Goal: Task Accomplishment & Management: Manage account settings

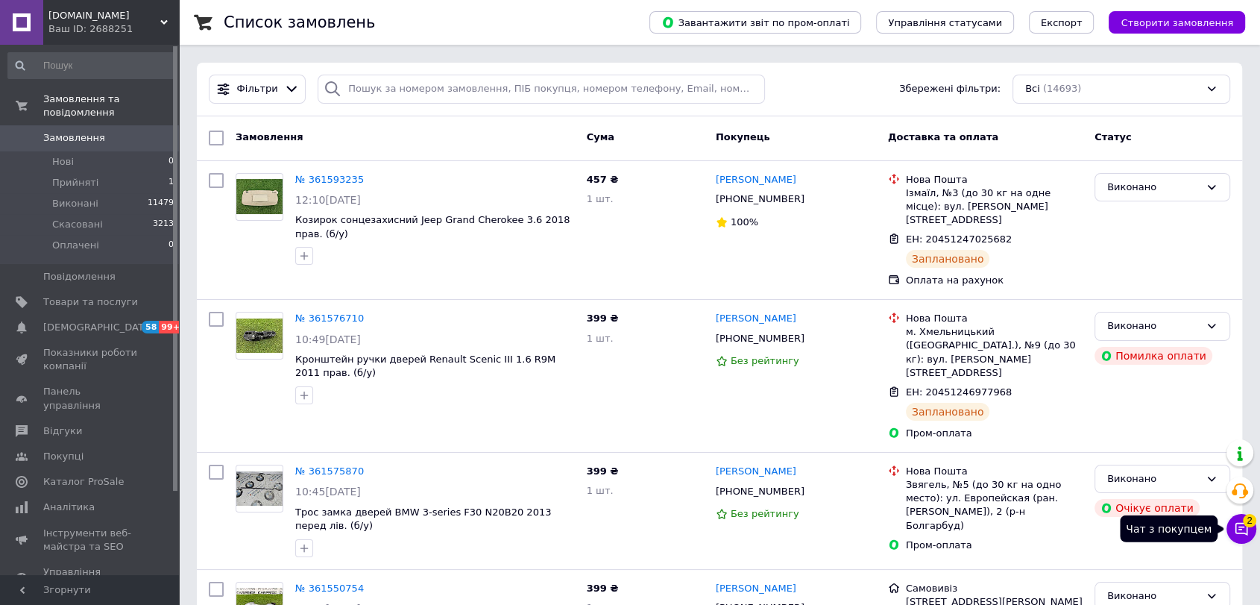
click at [1247, 534] on icon at bounding box center [1241, 529] width 13 height 13
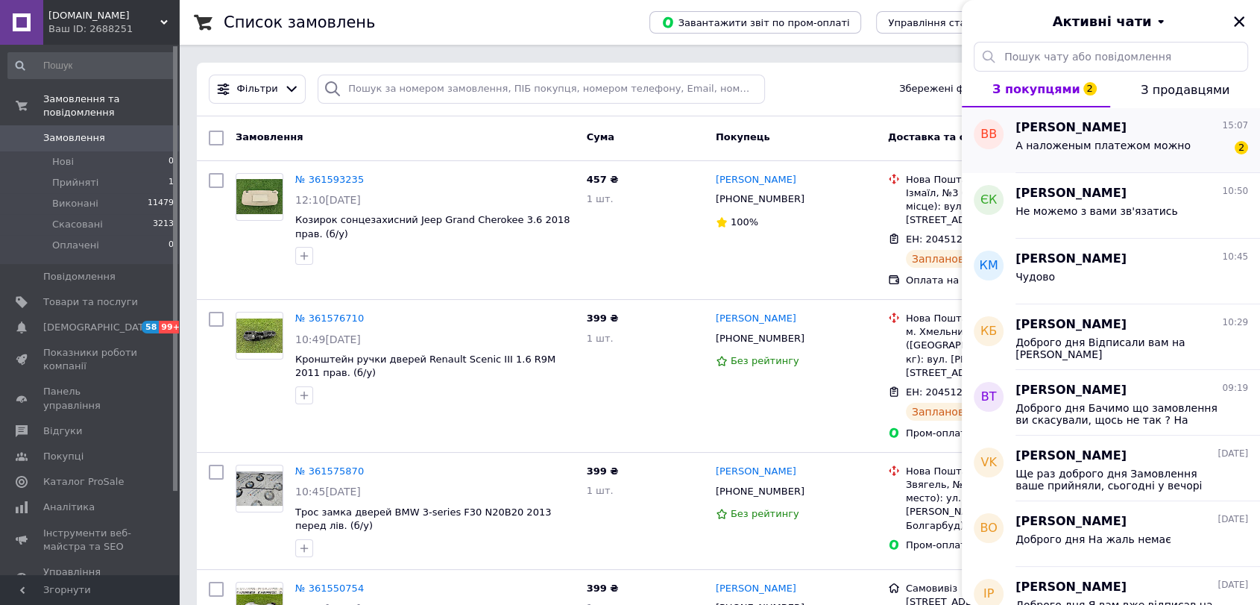
click at [1094, 143] on span "А наложеным платежом можно" at bounding box center [1103, 145] width 175 height 12
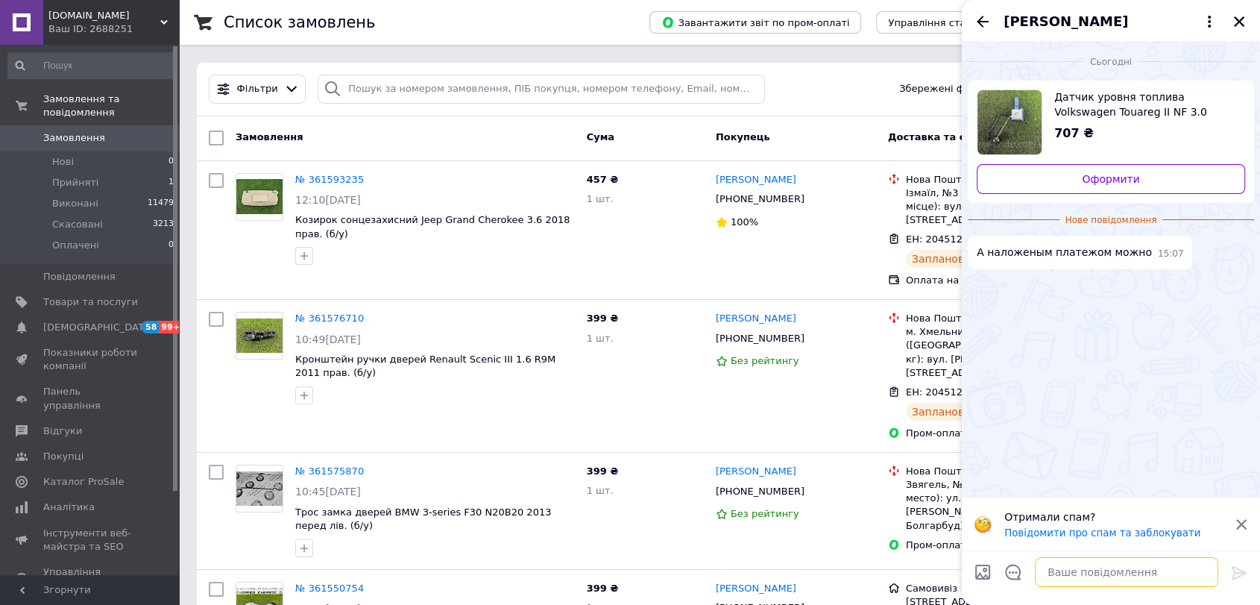
click at [1080, 580] on textarea at bounding box center [1126, 572] width 183 height 30
type textarea "Доброго дня"
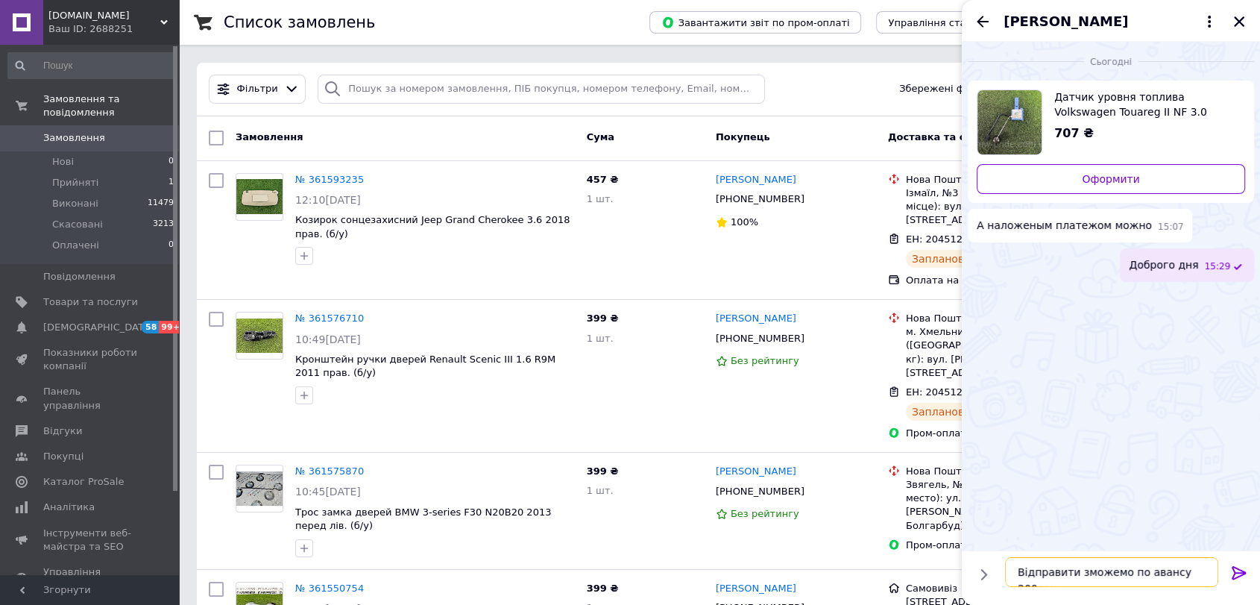
type textarea "Відправити зможемо по авансу 200грн"
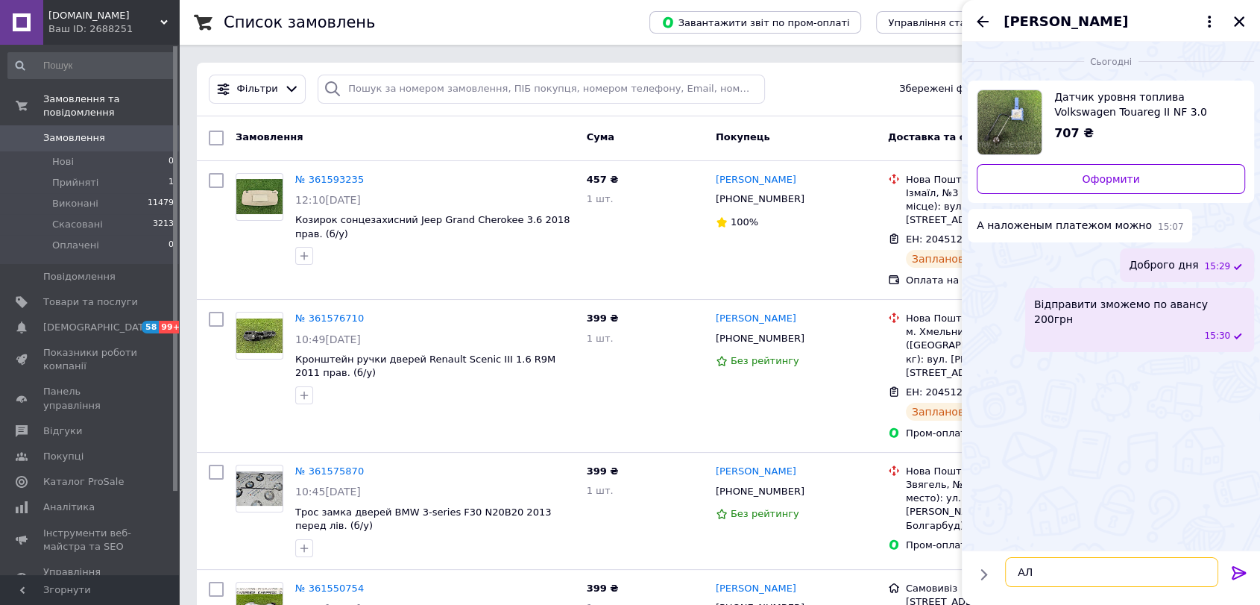
type textarea "А"
type textarea "Ви по номеру запчастини порівнювали зі своїм ?"
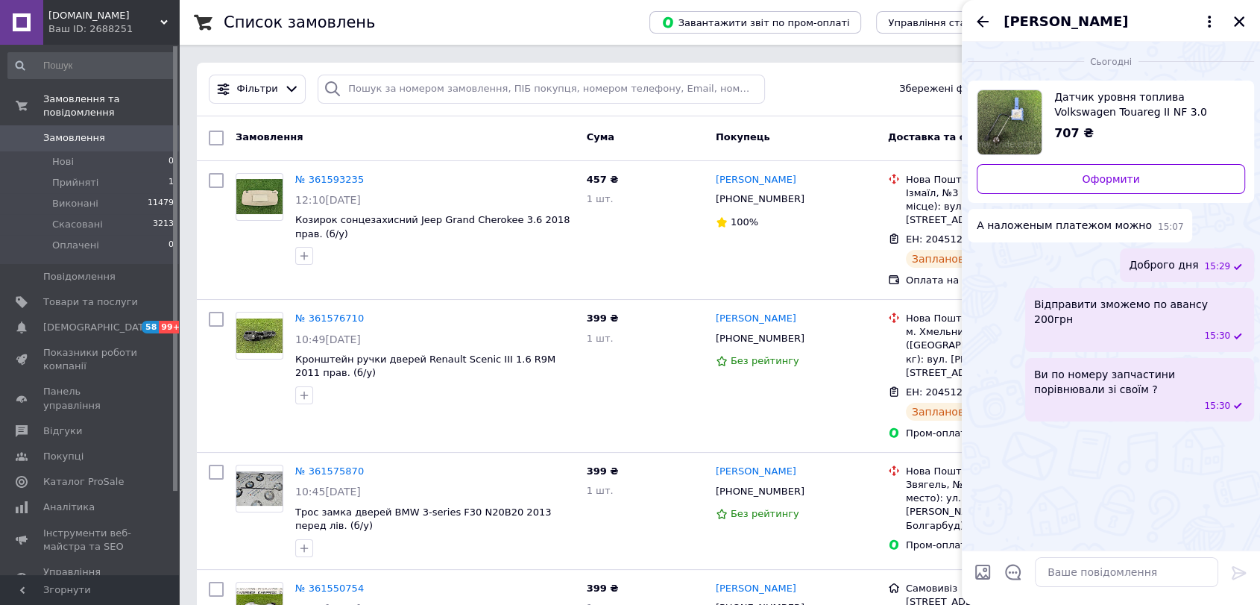
click at [971, 25] on div "Василий Войку" at bounding box center [1111, 21] width 298 height 42
click at [980, 25] on icon "Назад" at bounding box center [983, 21] width 12 height 11
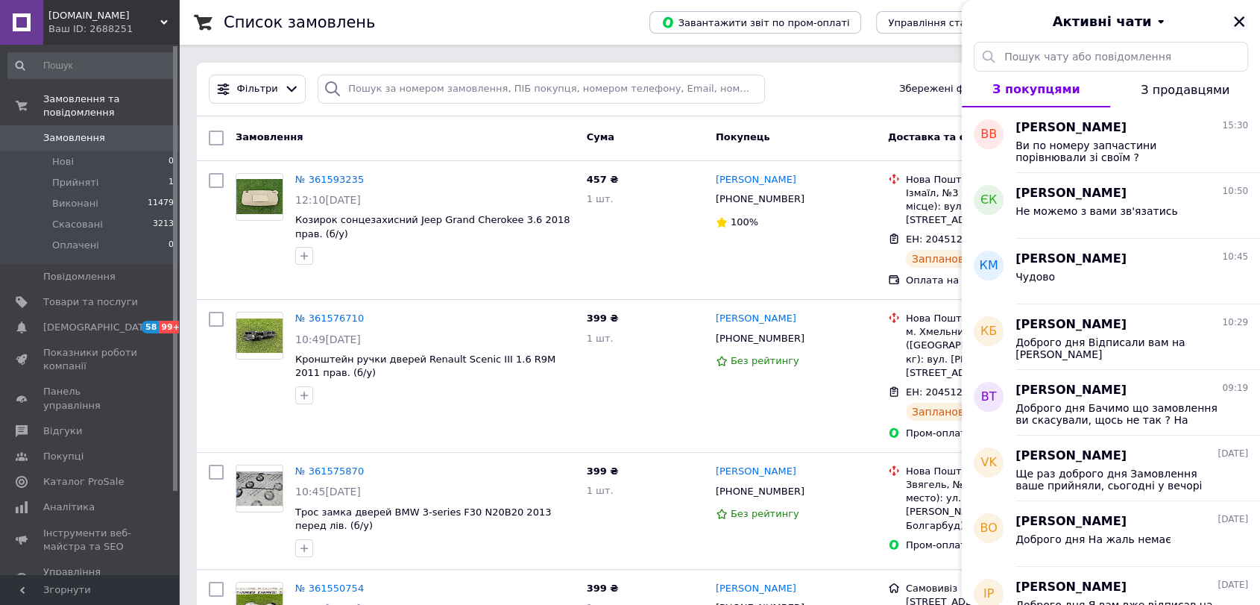
click at [1239, 19] on icon "Закрити" at bounding box center [1239, 21] width 13 height 13
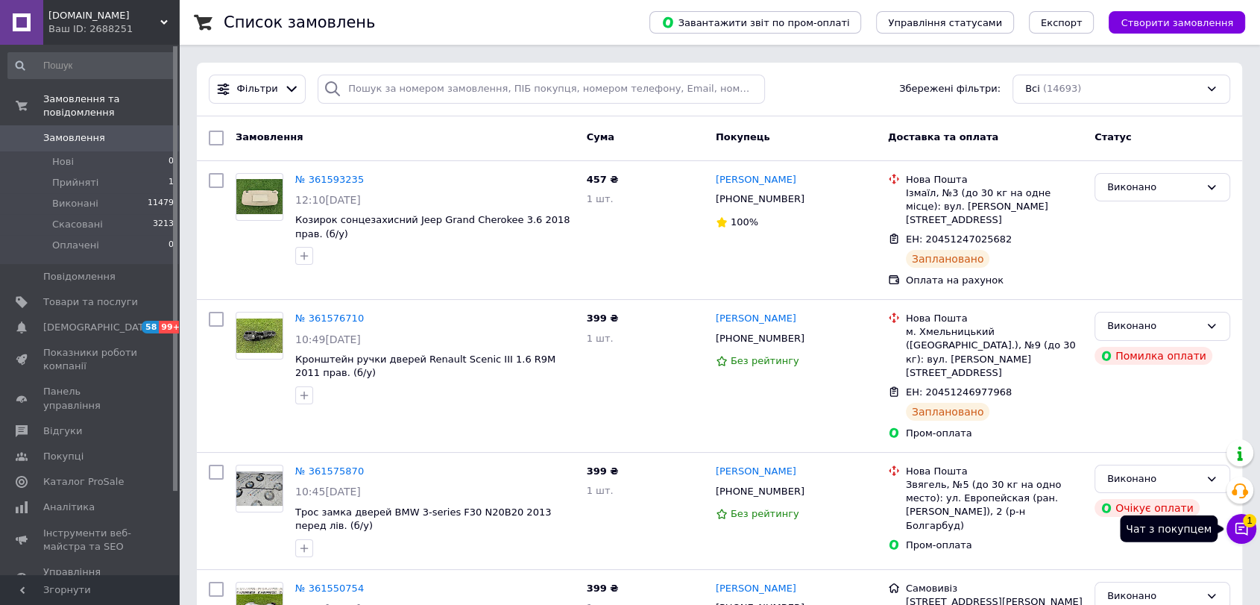
click at [1236, 532] on icon at bounding box center [1241, 529] width 13 height 13
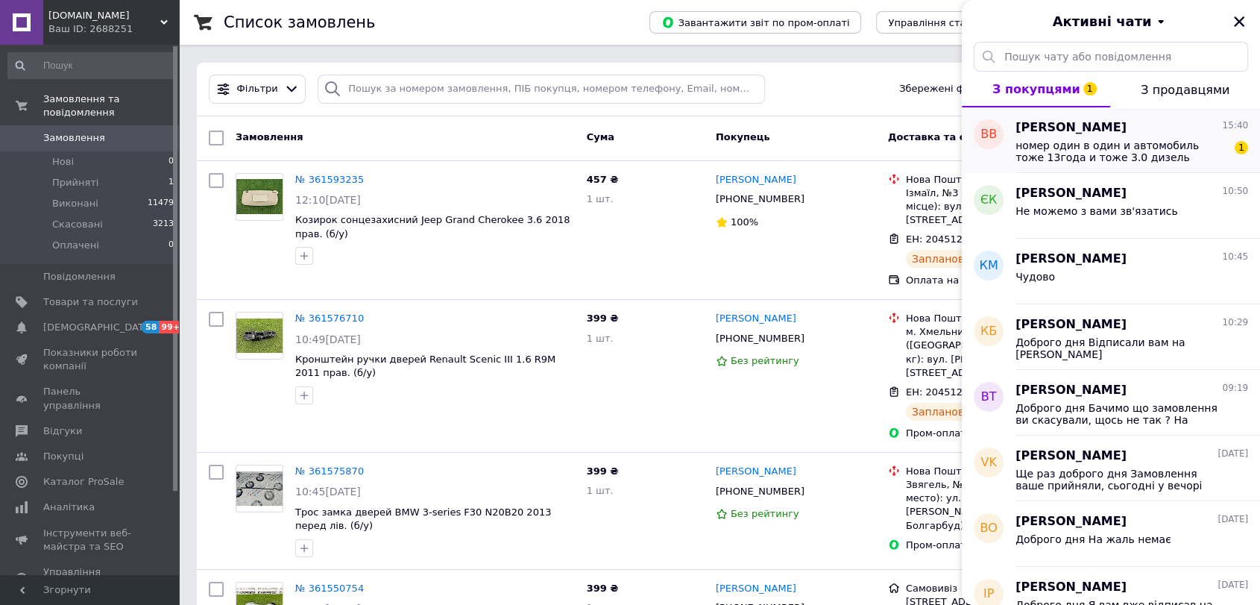
click at [1106, 133] on div "Василий Войку 15:40" at bounding box center [1132, 127] width 233 height 17
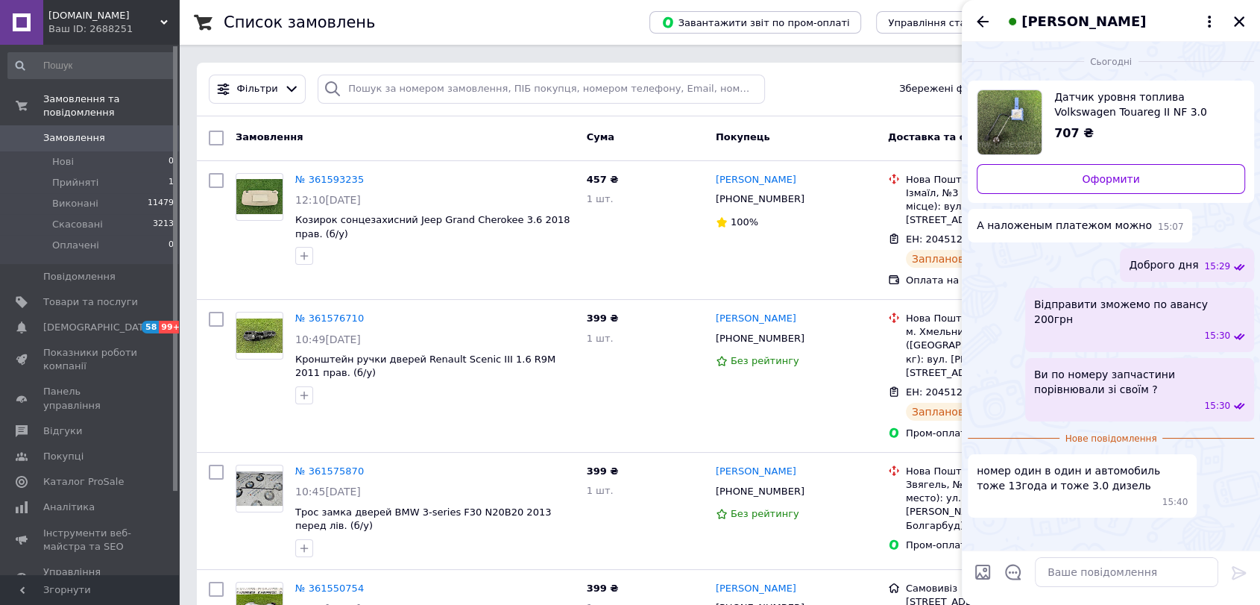
click at [1016, 128] on img "Переглянути товар" at bounding box center [1010, 122] width 64 height 64
click at [1074, 567] on textarea at bounding box center [1126, 572] width 183 height 30
paste textarea
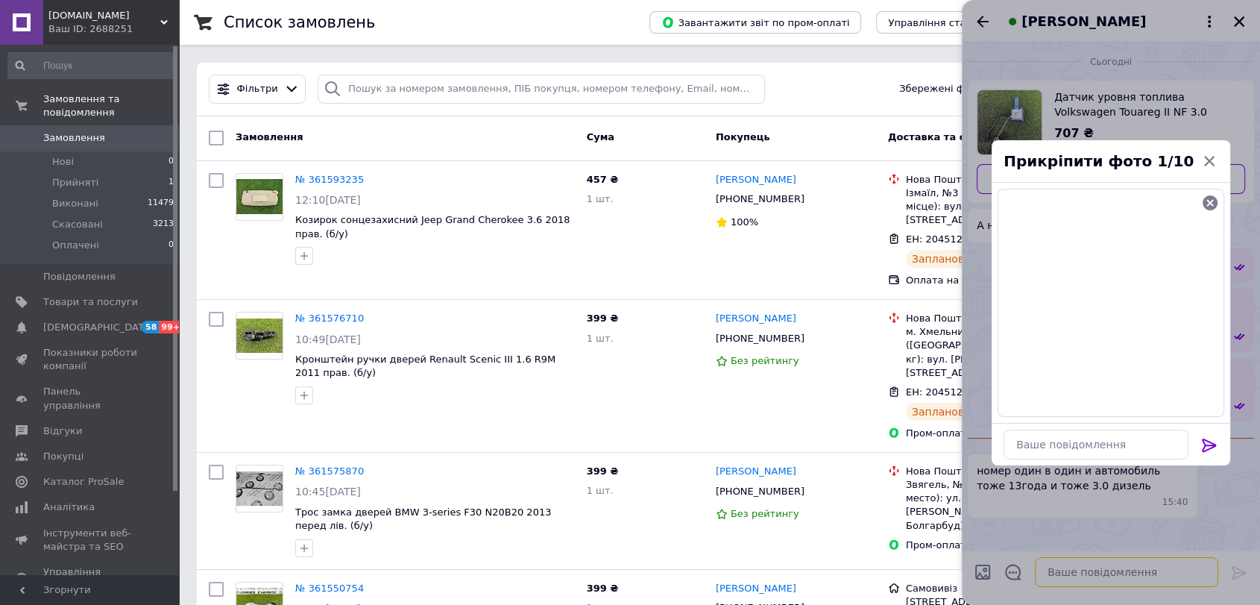
type textarea "Н"
type textarea "е"
type textarea "в"
type textarea "и"
type textarea "с"
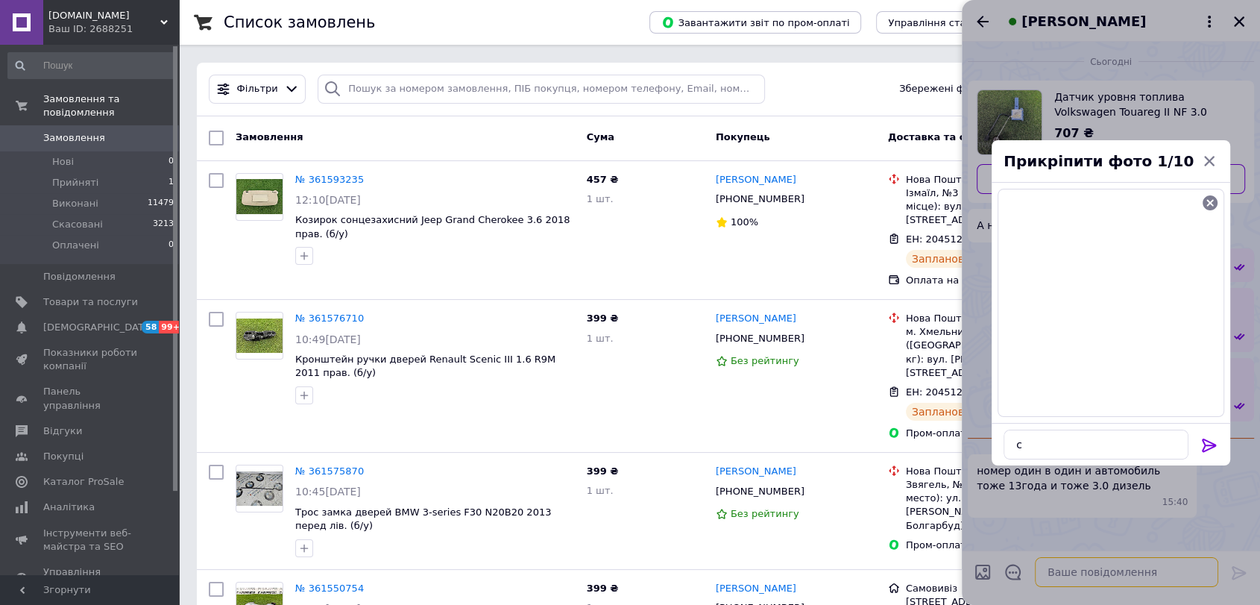
type textarea "т"
type textarea "а"
type textarea "ч"
type textarea "а"
type textarea "є"
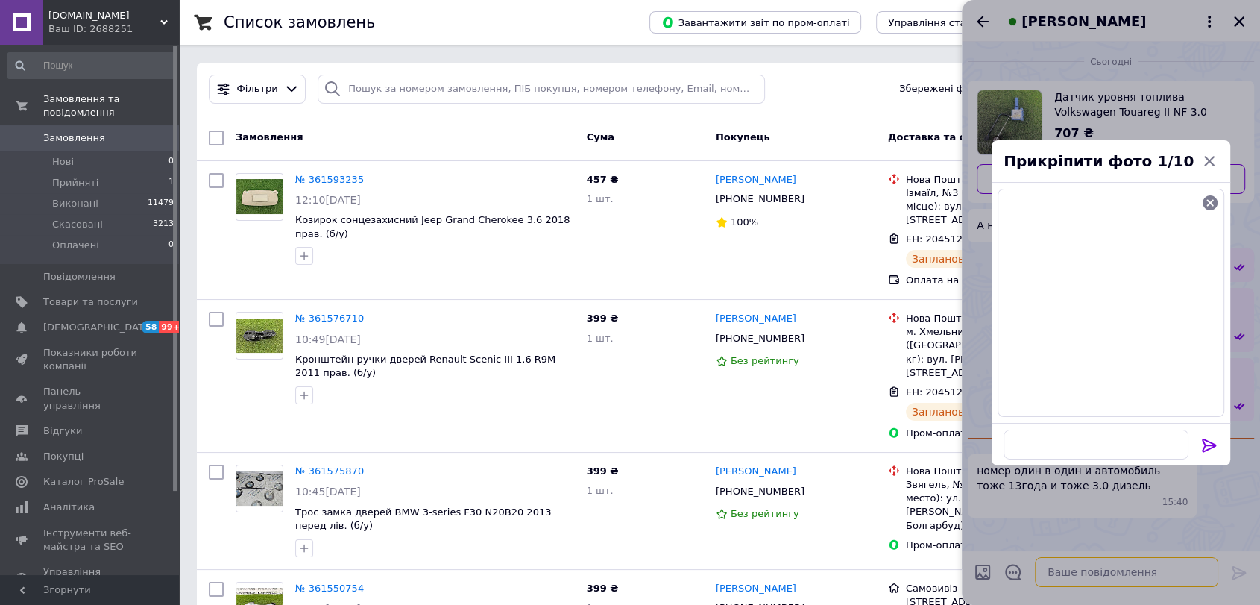
type textarea "о"
type textarea "д"
type textarea "н"
type textarea "о"
type textarea "г"
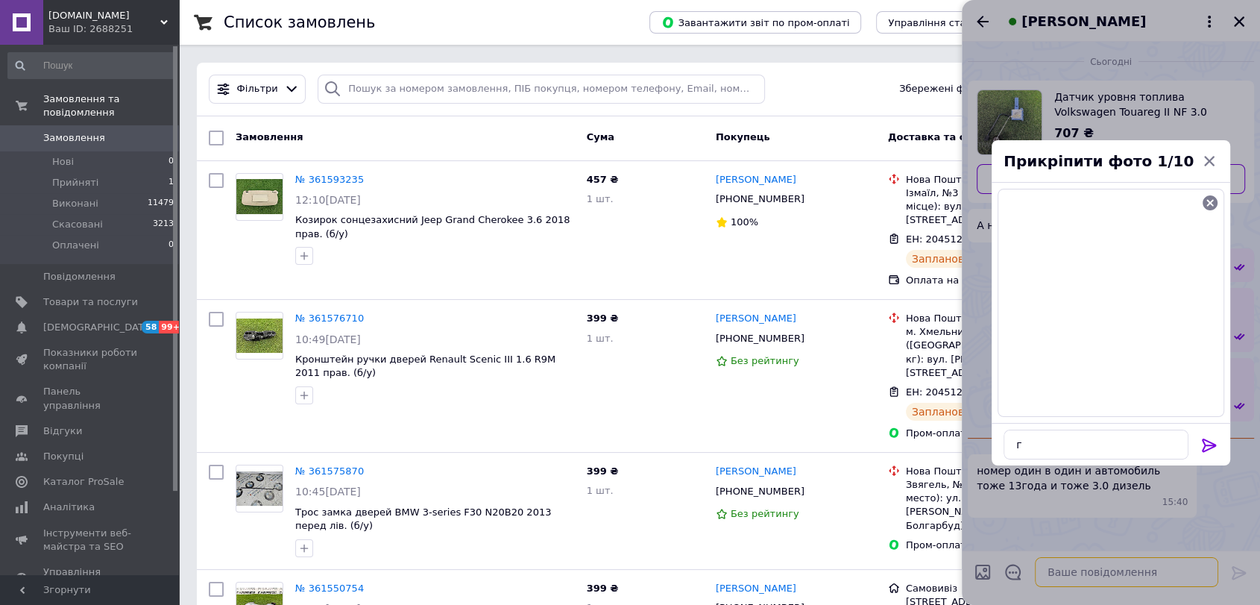
type textarea "о"
type textarea "к"
type textarea "р"
type textarea "і"
type textarea "п"
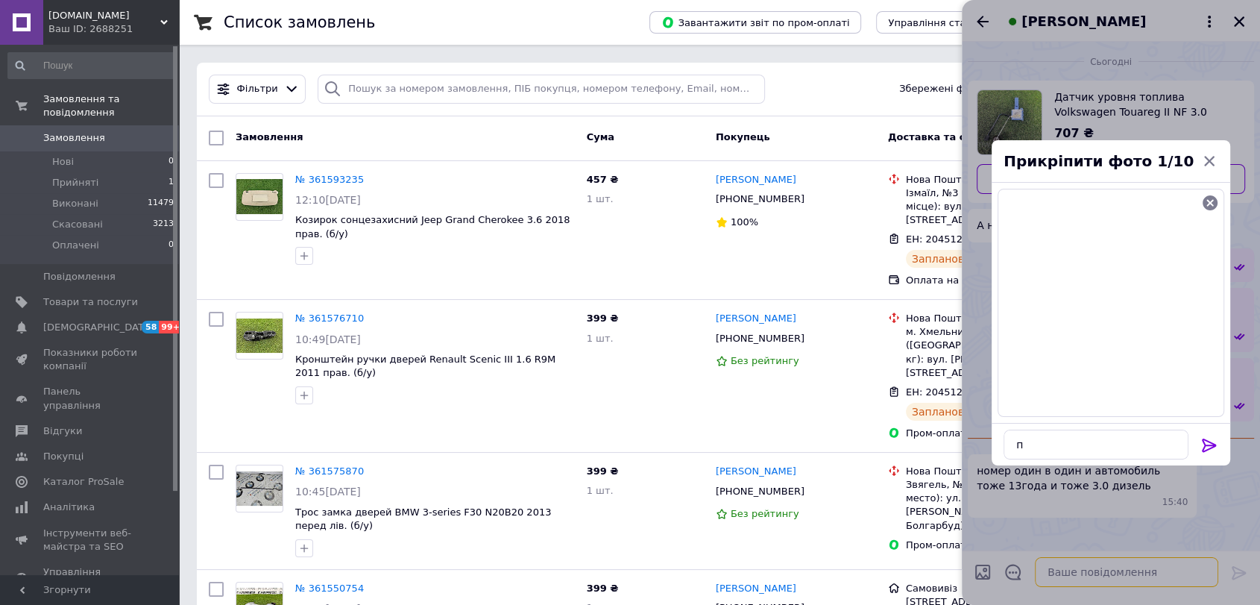
type textarea "л"
type textarea "е"
type textarea "н"
type textarea "я"
type textarea "ф"
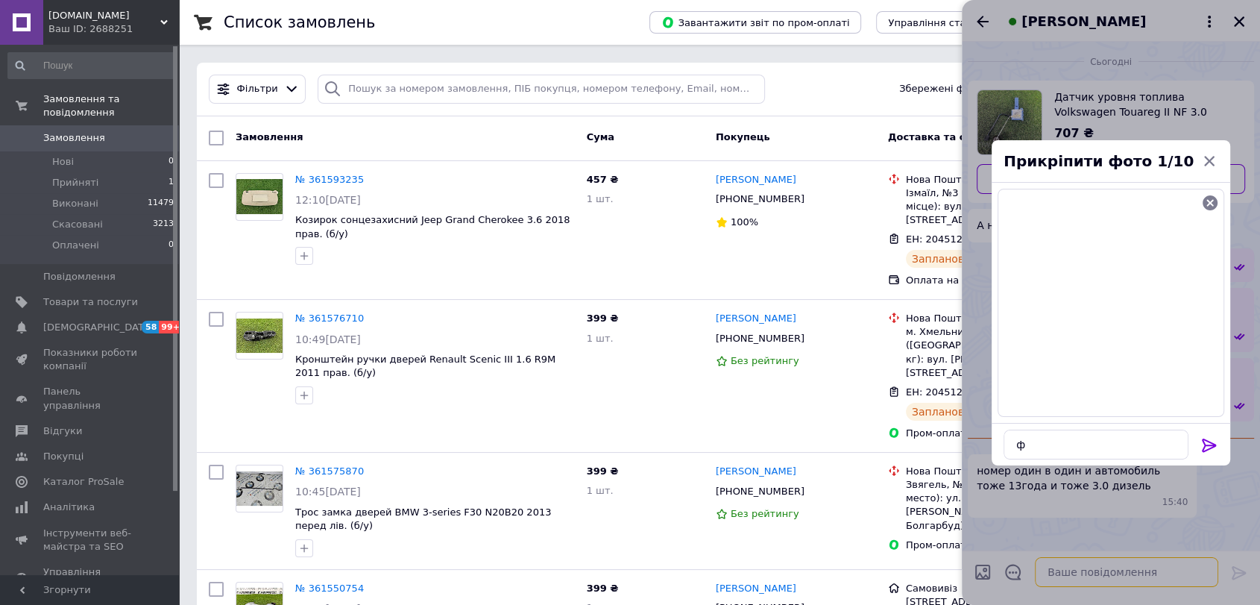
type textarea "ш"
type textarea "к"
type textarea "и"
type textarea ","
type textarea "б"
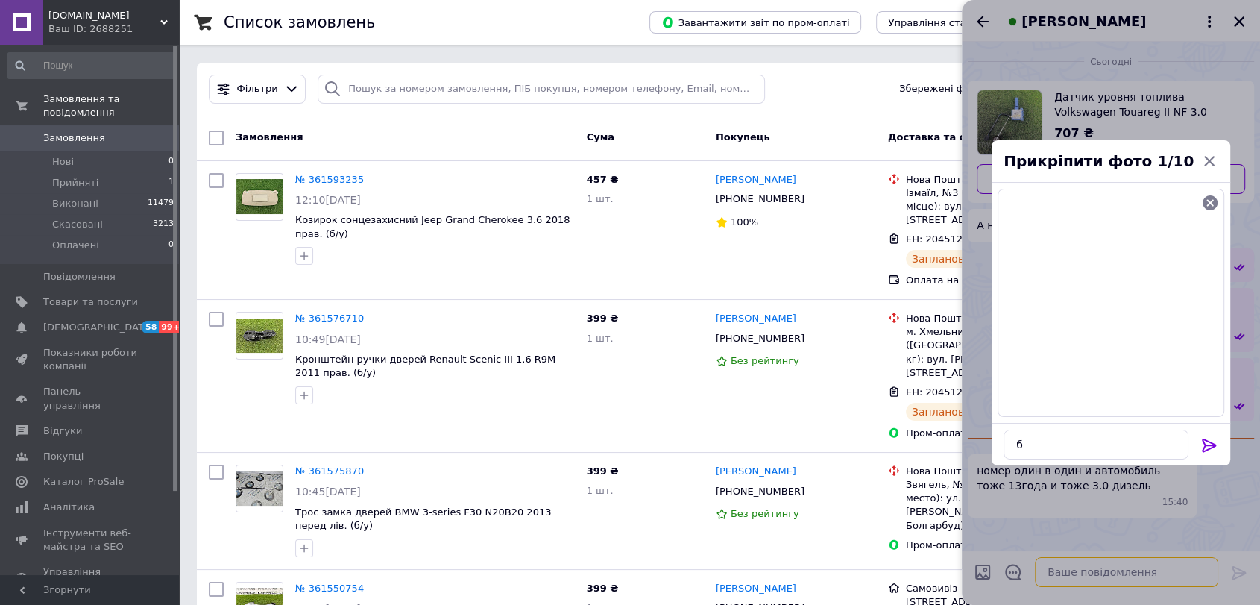
type textarea "а"
type textarea "ч"
type textarea "и"
type textarea "л"
type textarea "и"
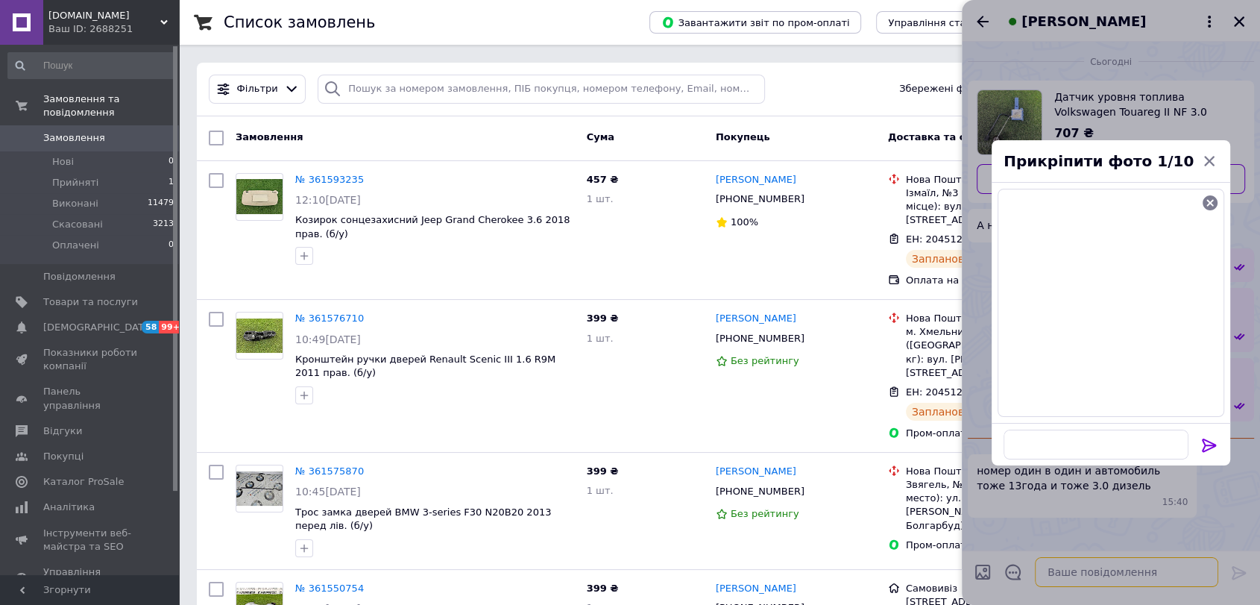
type textarea "?"
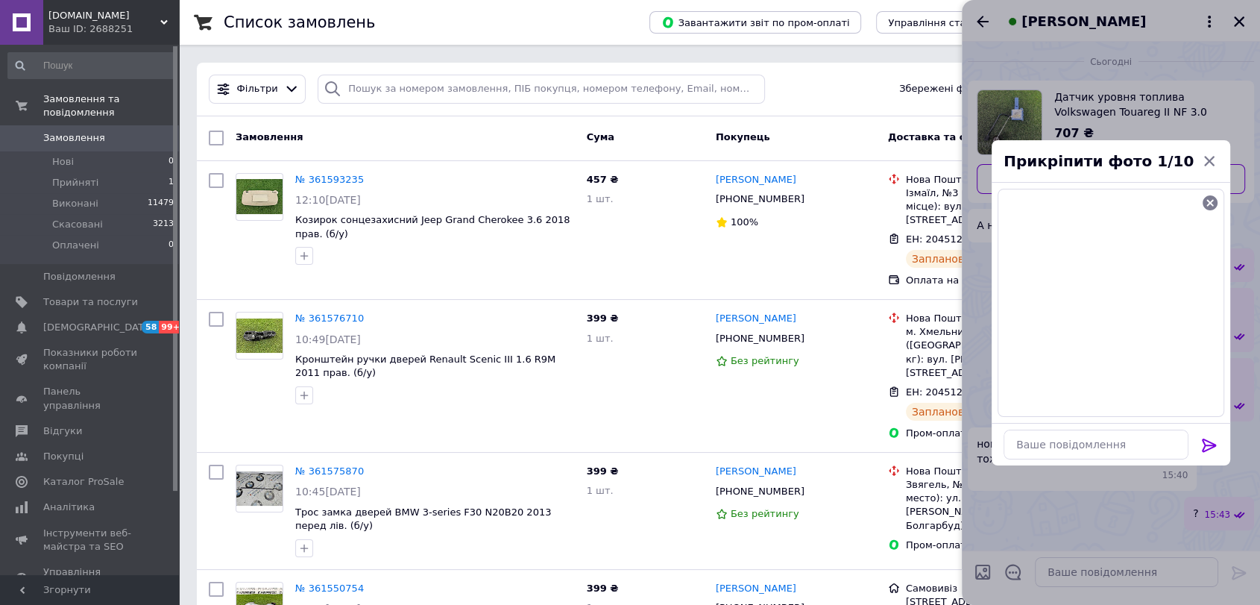
click at [1212, 438] on icon at bounding box center [1209, 445] width 18 height 18
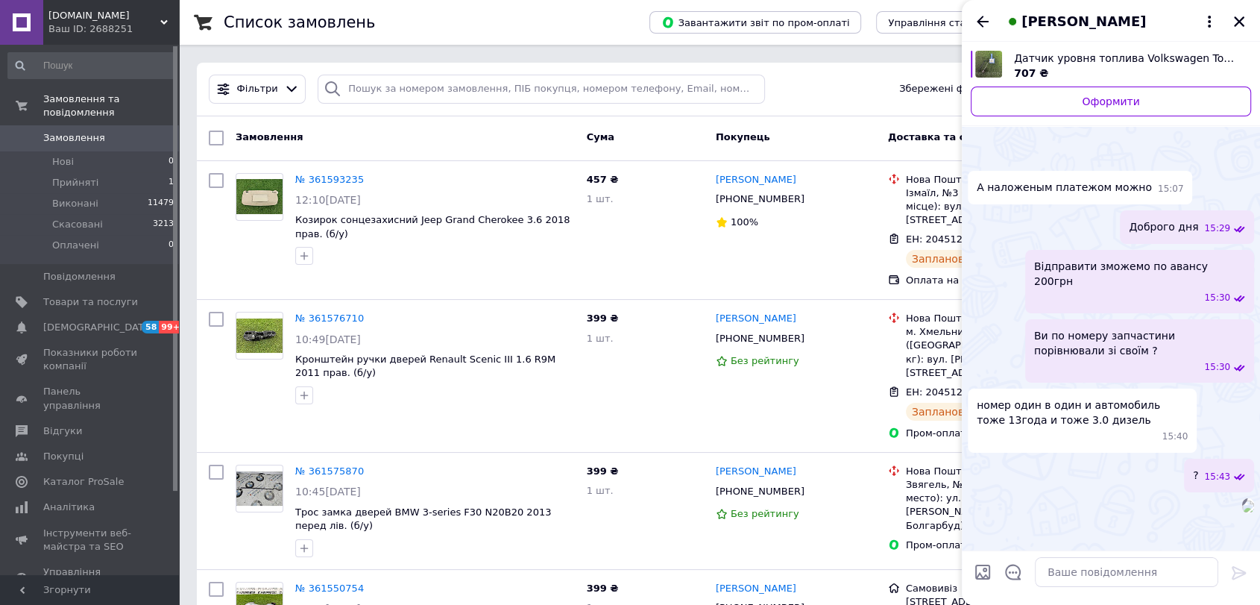
scroll to position [162, 0]
click at [1103, 562] on textarea at bounding box center [1126, 572] width 183 height 30
type textarea "Не вистачає одного кріплення фішки, бачили ?"
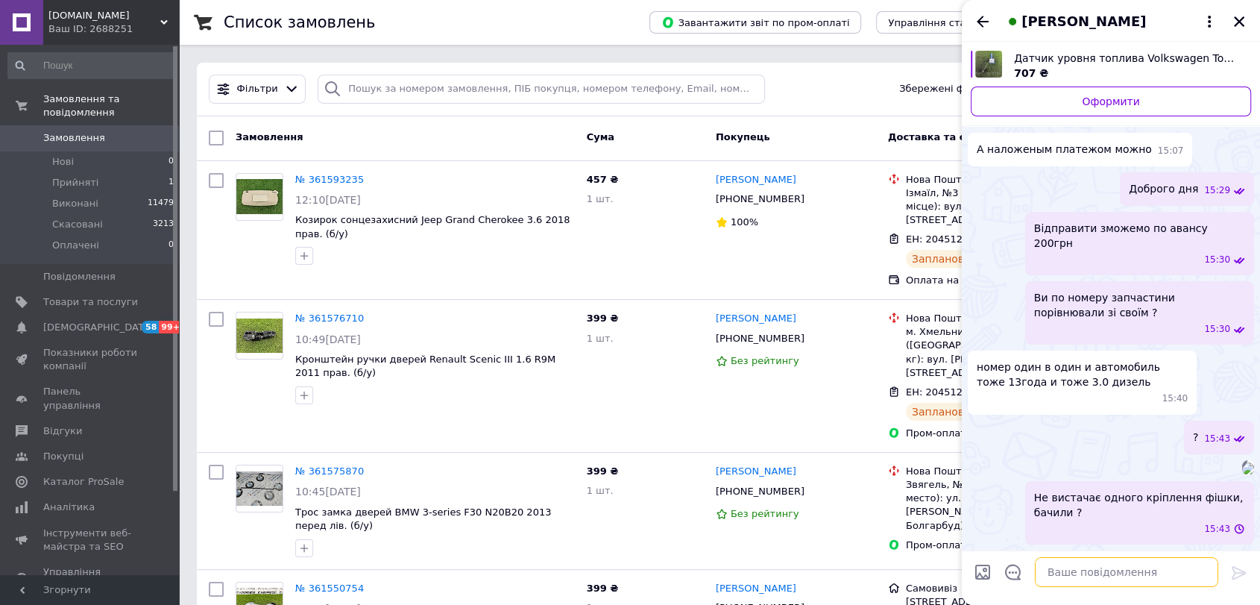
scroll to position [232, 0]
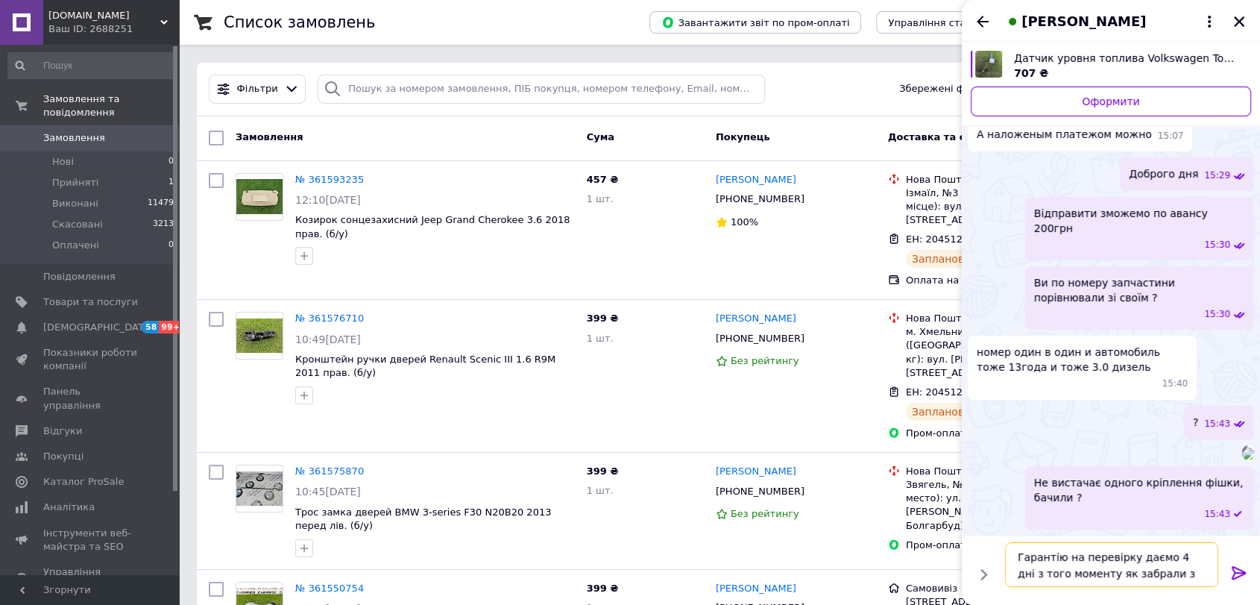
type textarea "Гарантію на перевірку даємо 4 дні з того моменту як забрали з пошти"
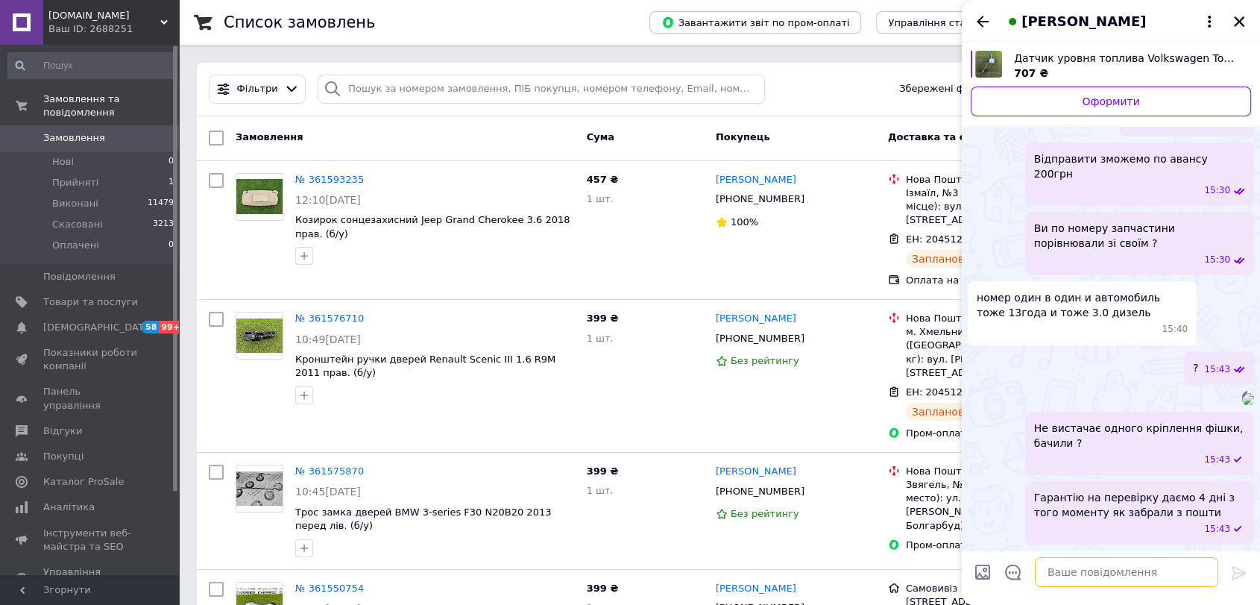
scroll to position [301, 0]
click at [1233, 25] on icon "Закрити" at bounding box center [1239, 21] width 13 height 13
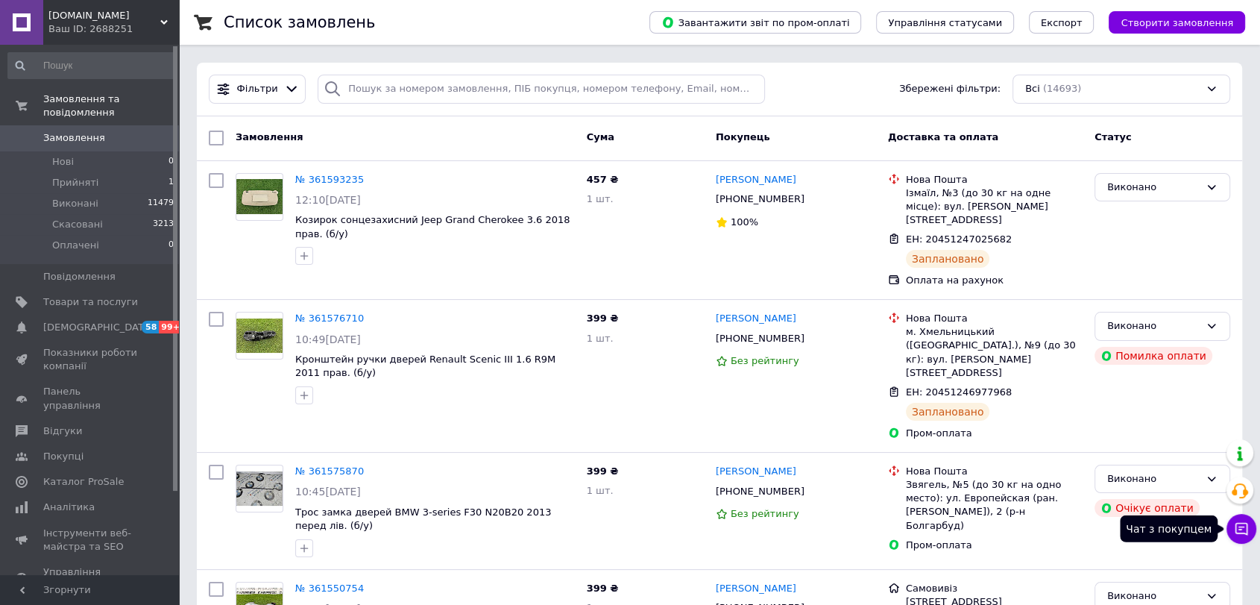
click at [1246, 535] on icon at bounding box center [1241, 528] width 15 height 15
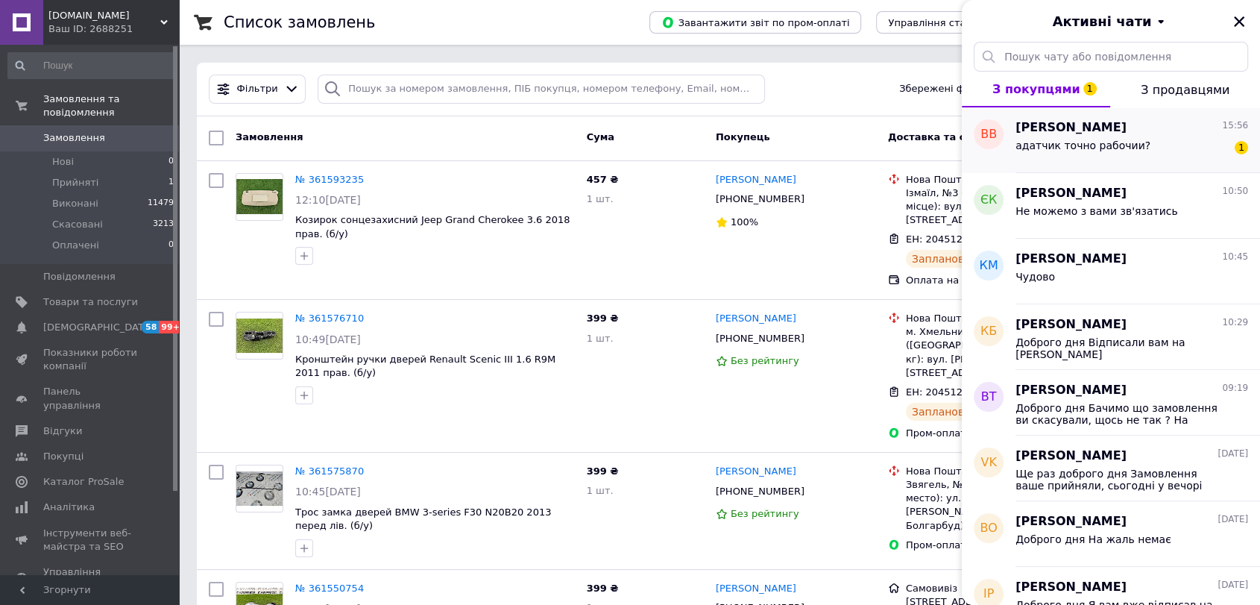
click at [1145, 151] on div "адатчик точно рабочии? 1" at bounding box center [1132, 148] width 233 height 24
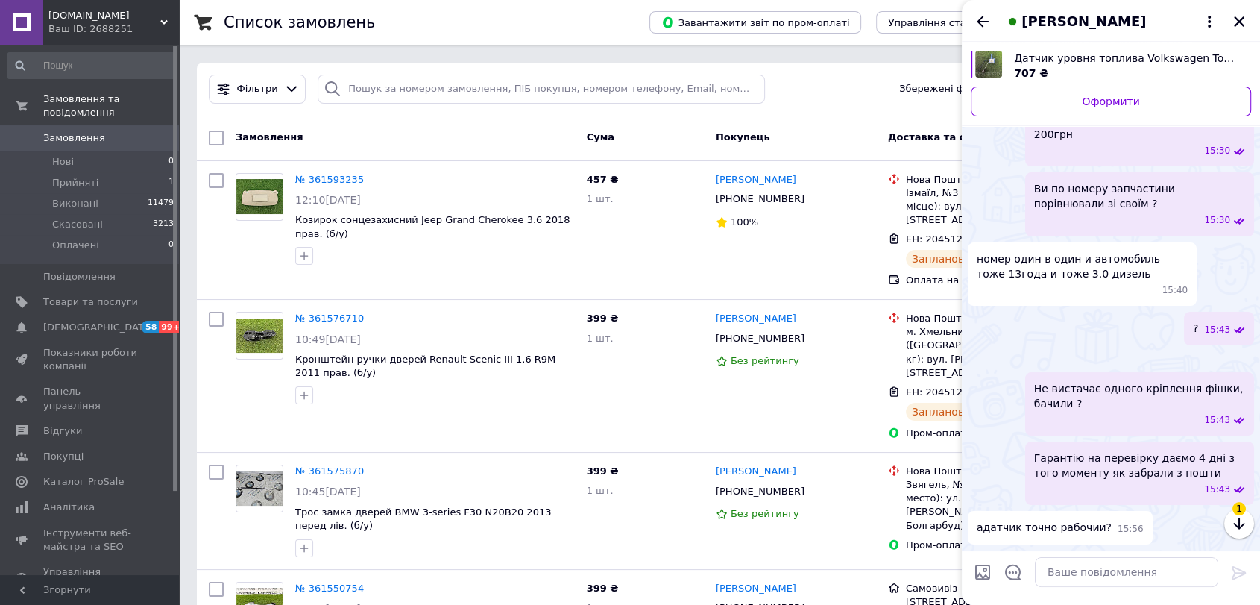
scroll to position [368, 0]
click at [1140, 588] on div at bounding box center [1126, 572] width 195 height 42
click at [1140, 581] on textarea at bounding box center [1126, 572] width 183 height 30
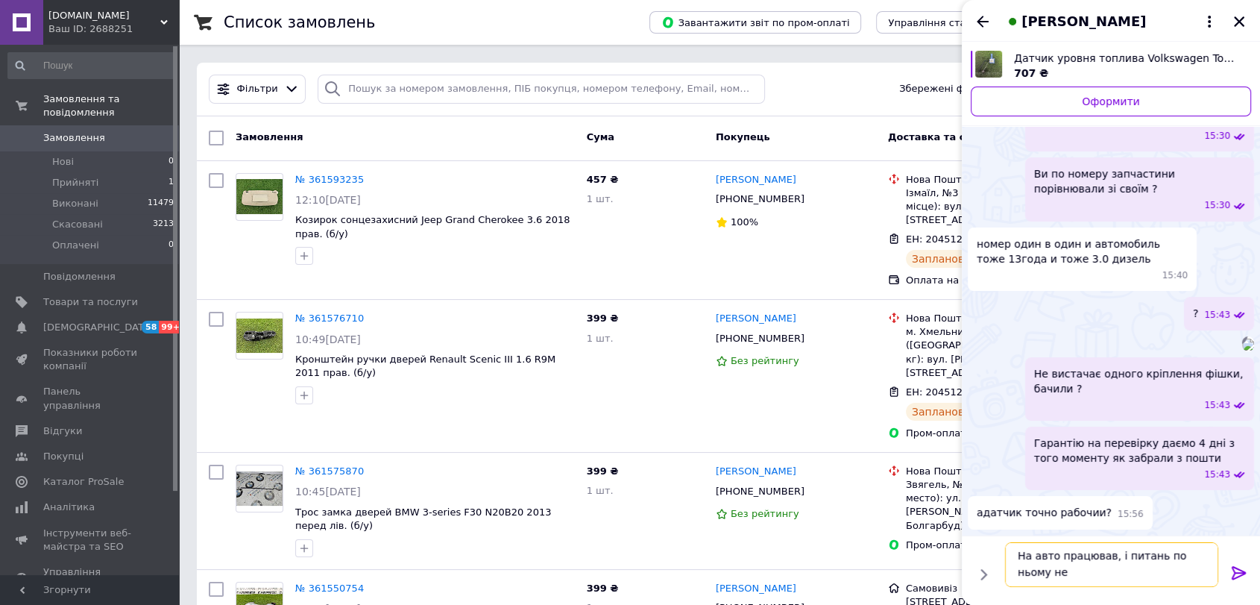
scroll to position [1, 0]
type textarea "На авто працював, і питань по ньому не було ніяких"
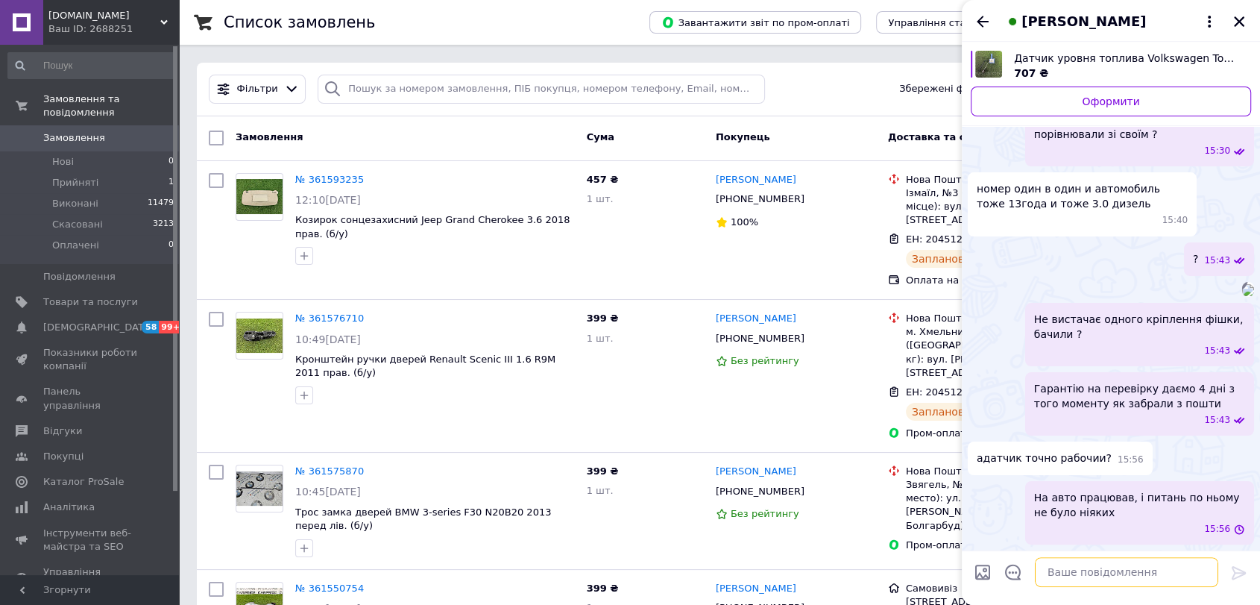
scroll to position [410, 0]
type textarea "Гарантію на перевірку даємо"
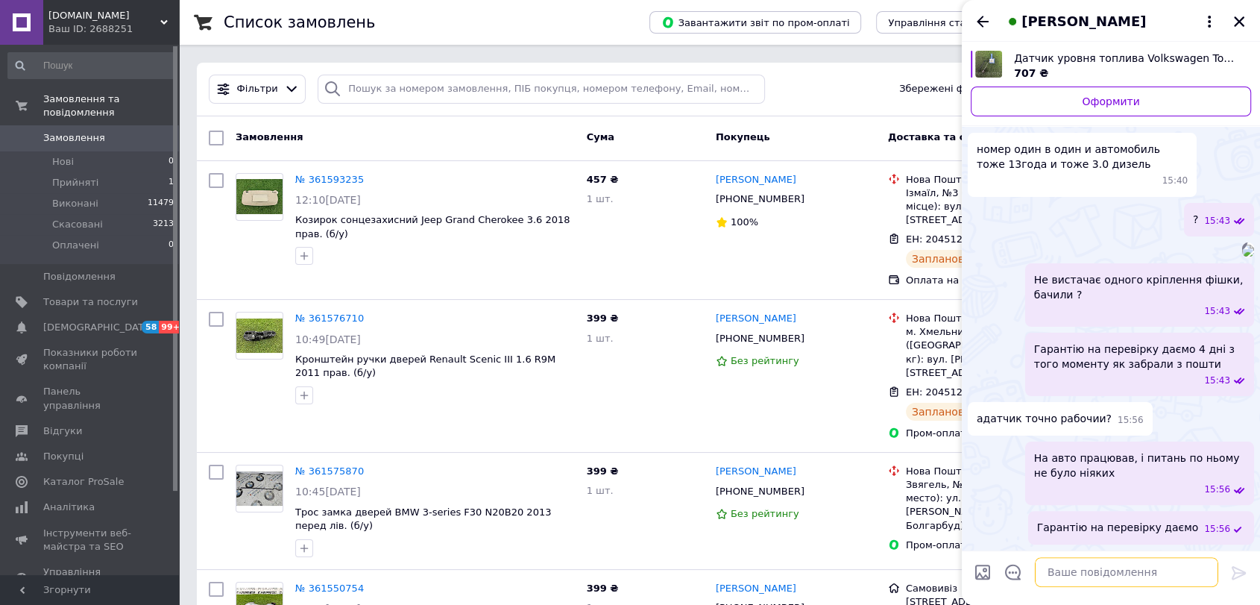
scroll to position [450, 0]
click at [1237, 25] on icon "Закрити" at bounding box center [1239, 21] width 13 height 13
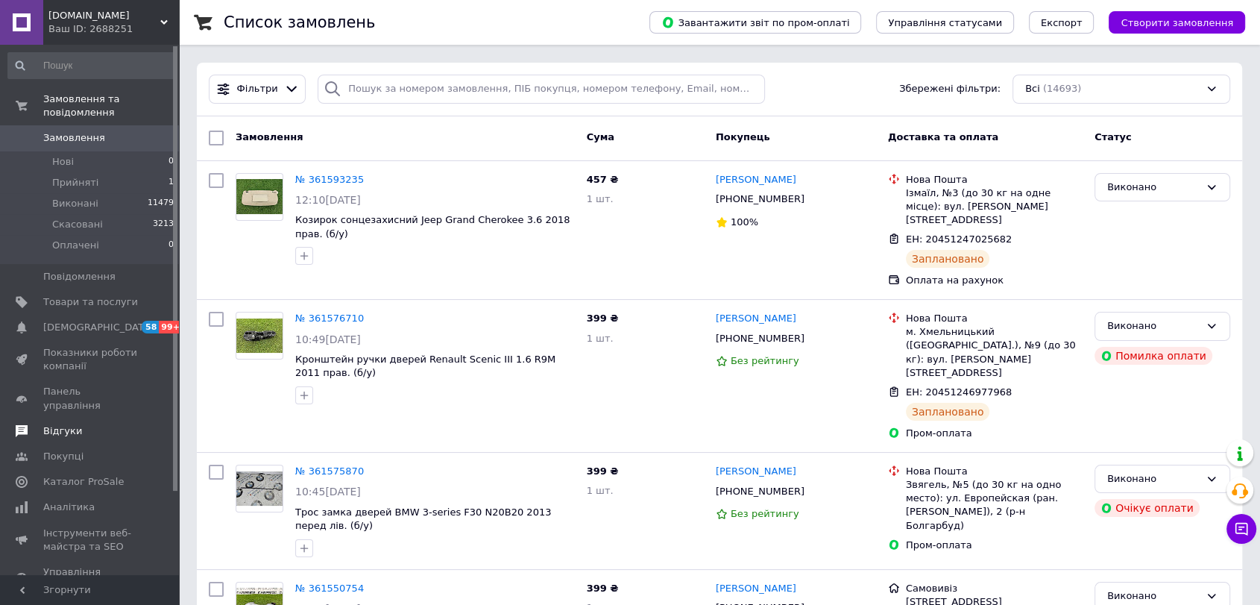
click at [100, 424] on span "Відгуки" at bounding box center [90, 430] width 95 height 13
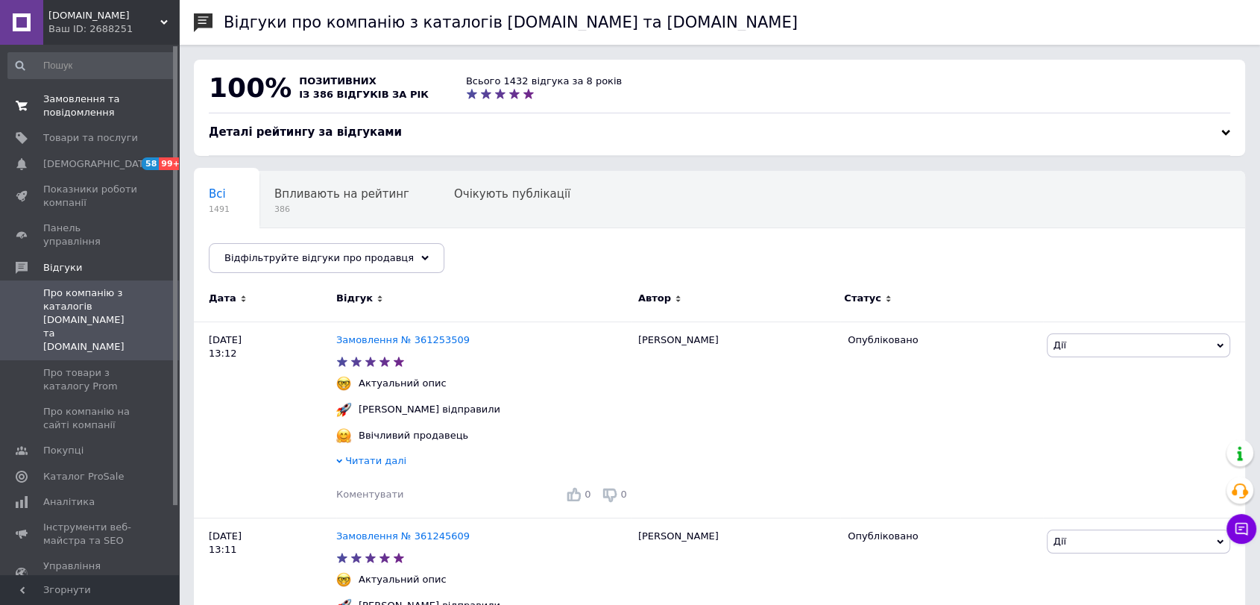
click at [89, 101] on span "Замовлення та повідомлення" at bounding box center [90, 105] width 95 height 27
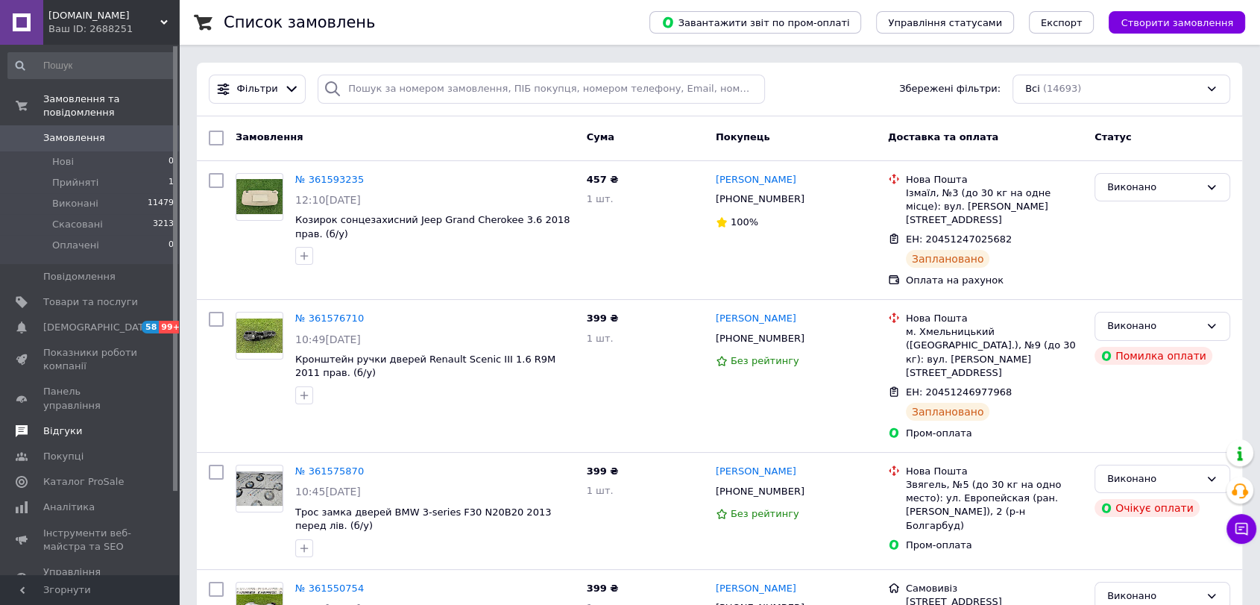
click at [100, 418] on link "Відгуки" at bounding box center [91, 430] width 183 height 25
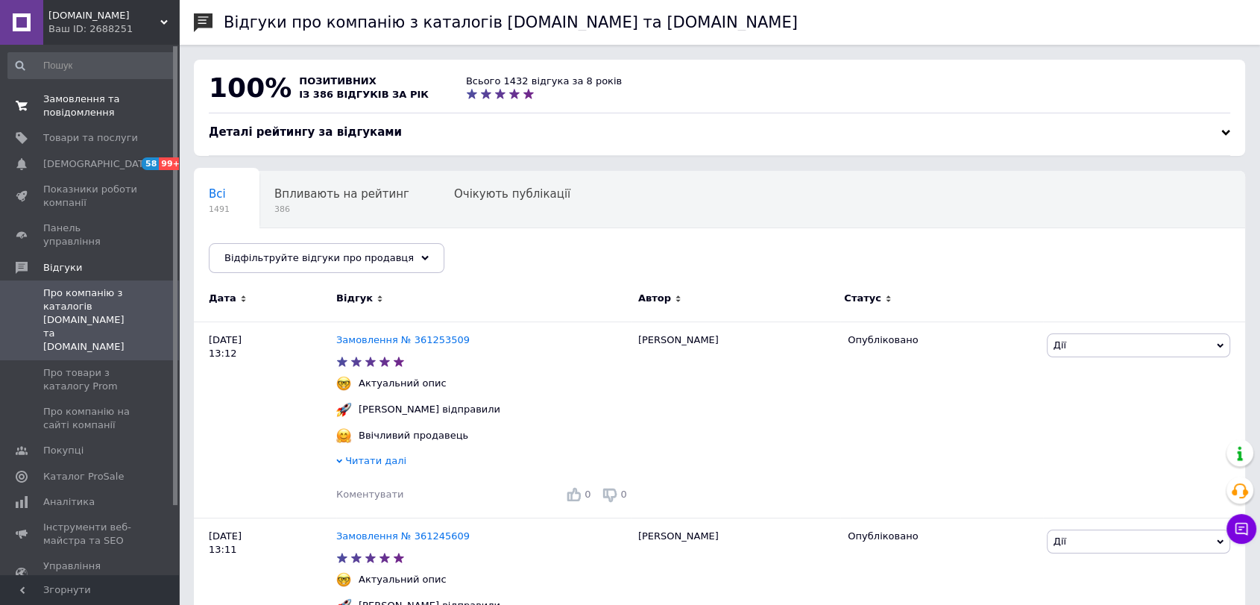
click at [102, 93] on span "Замовлення та повідомлення" at bounding box center [90, 105] width 95 height 27
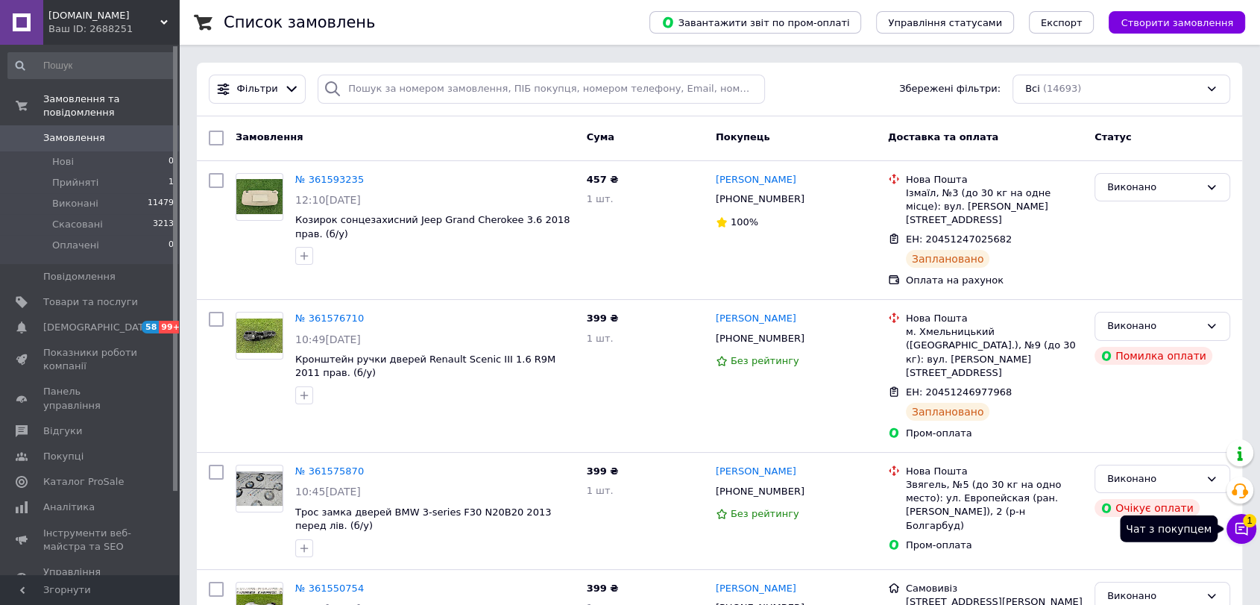
click at [1248, 529] on icon at bounding box center [1241, 528] width 15 height 15
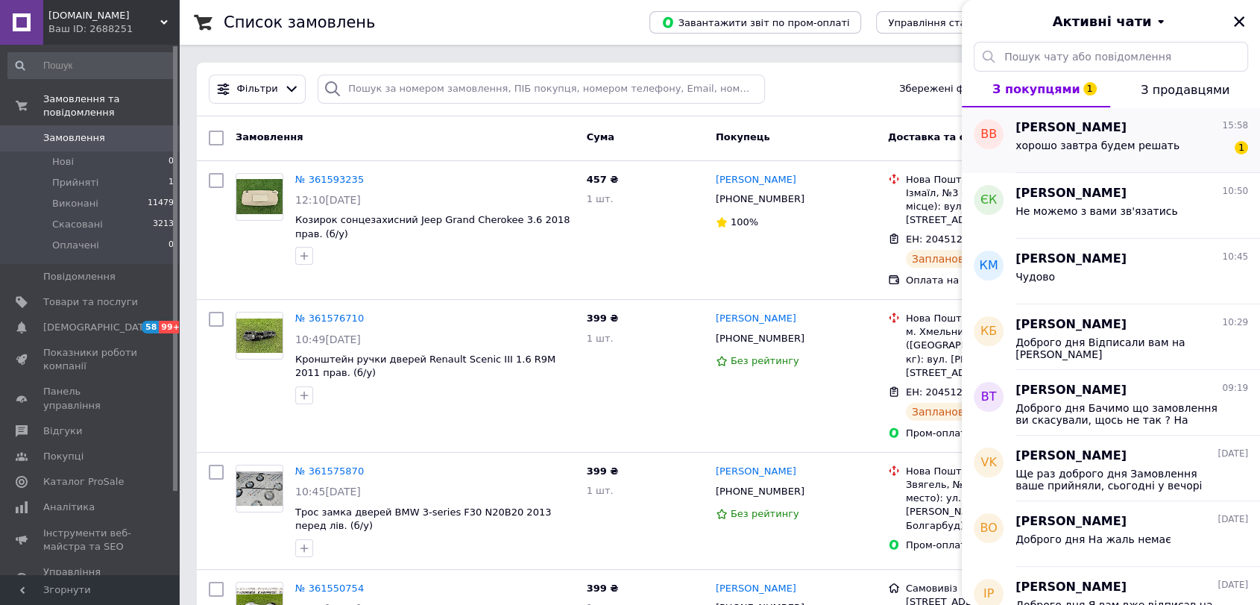
click at [1094, 161] on div "[PERSON_NAME] 15:58 хорошо завтра будем решать 1" at bounding box center [1138, 140] width 245 height 66
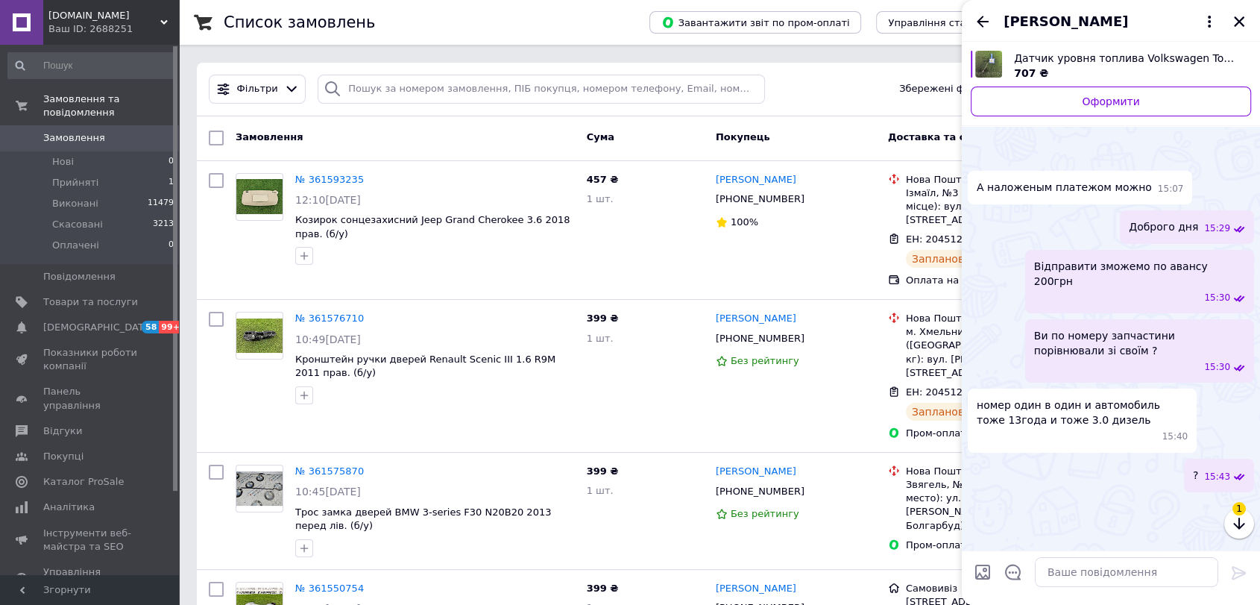
scroll to position [516, 0]
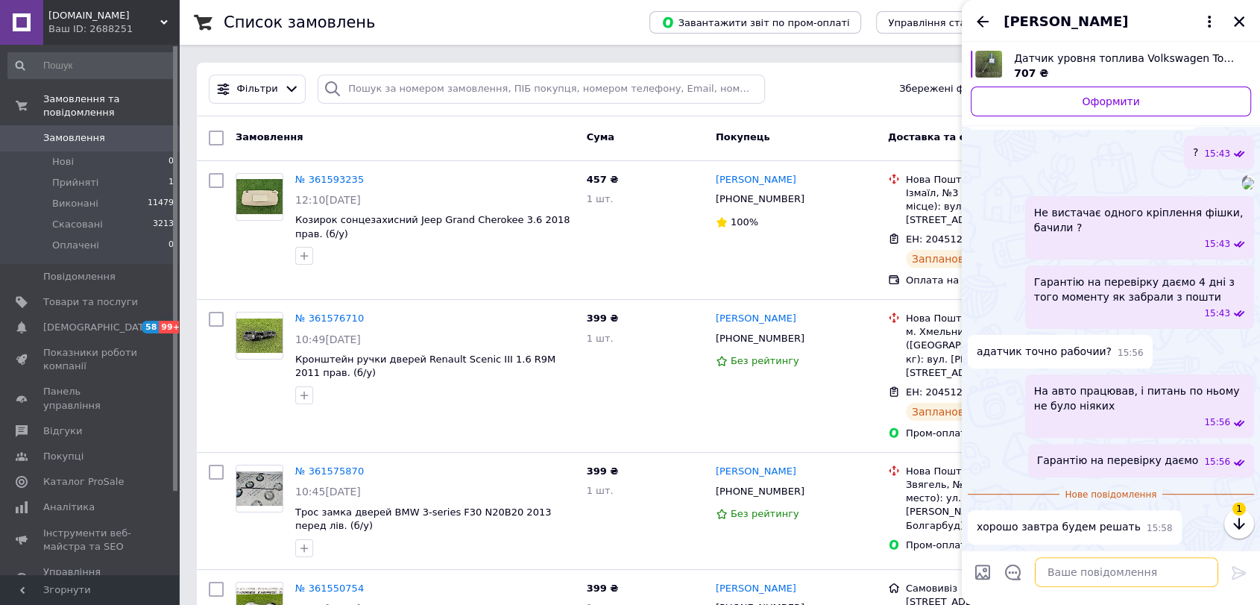
click at [1169, 568] on textarea at bounding box center [1126, 572] width 183 height 30
type textarea "Добре Домовились"
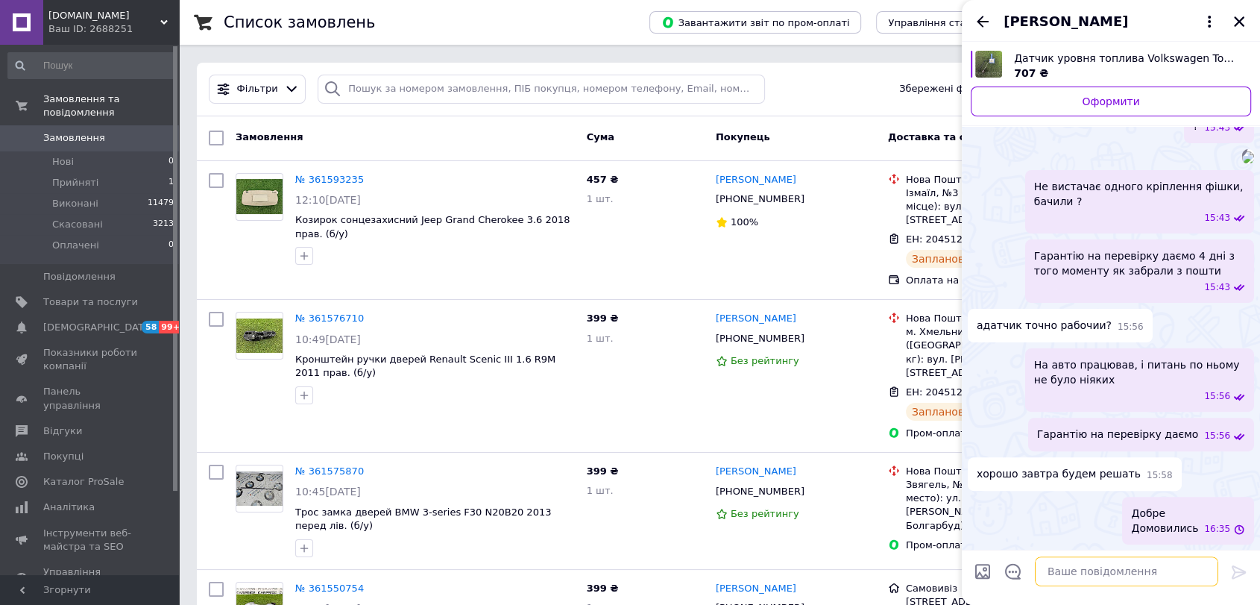
scroll to position [543, 0]
click at [1235, 24] on icon "Закрити" at bounding box center [1239, 21] width 10 height 10
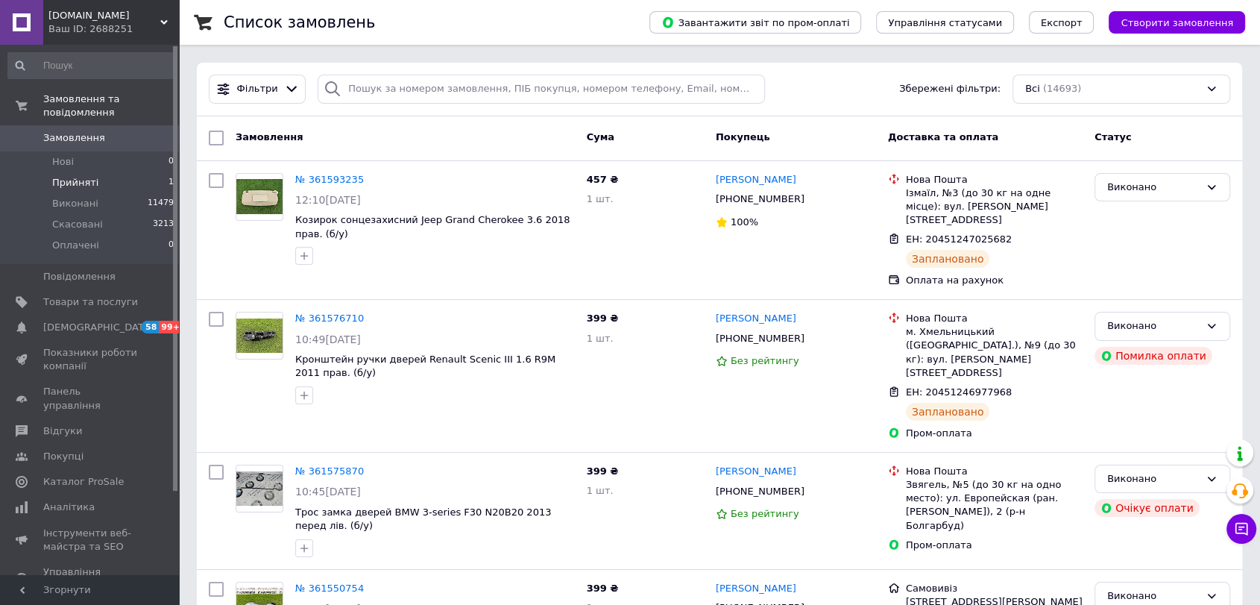
click at [113, 172] on li "Прийняті 1" at bounding box center [91, 182] width 183 height 21
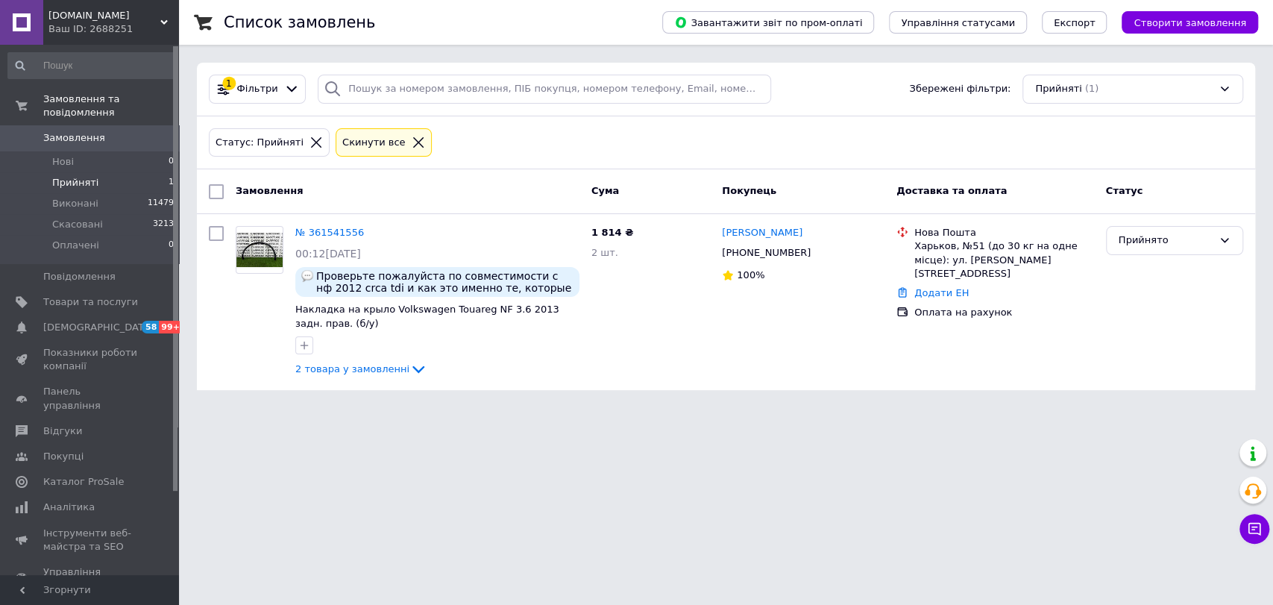
click at [84, 131] on span "Замовлення" at bounding box center [74, 137] width 62 height 13
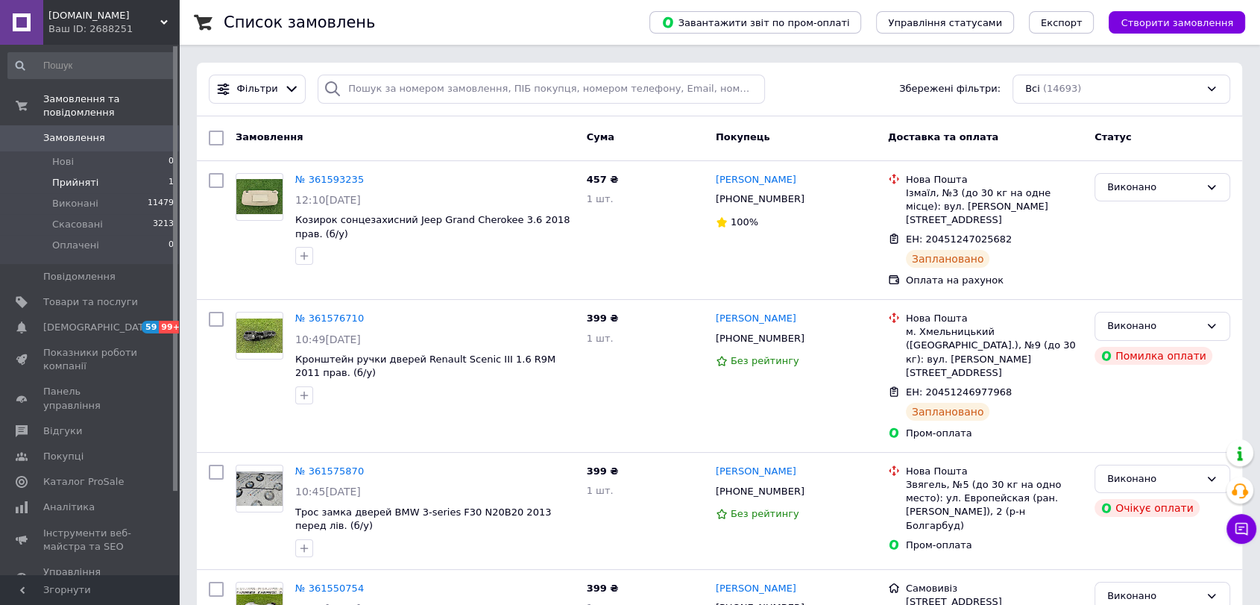
click at [70, 176] on span "Прийняті" at bounding box center [75, 182] width 46 height 13
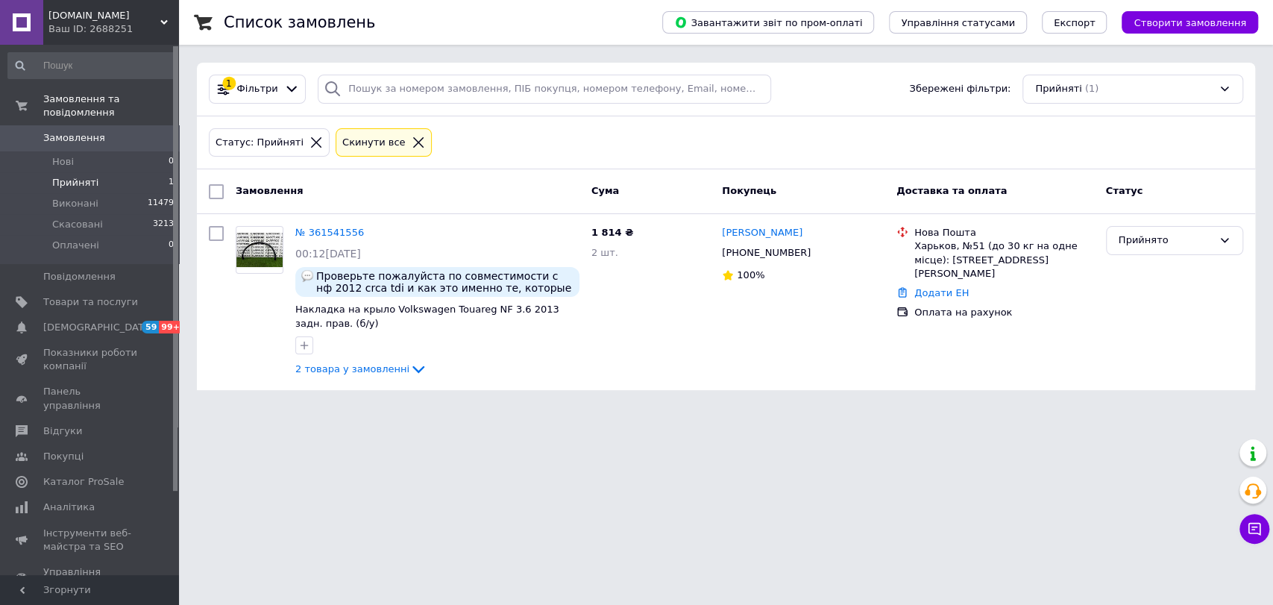
click at [67, 131] on span "Замовлення" at bounding box center [74, 137] width 62 height 13
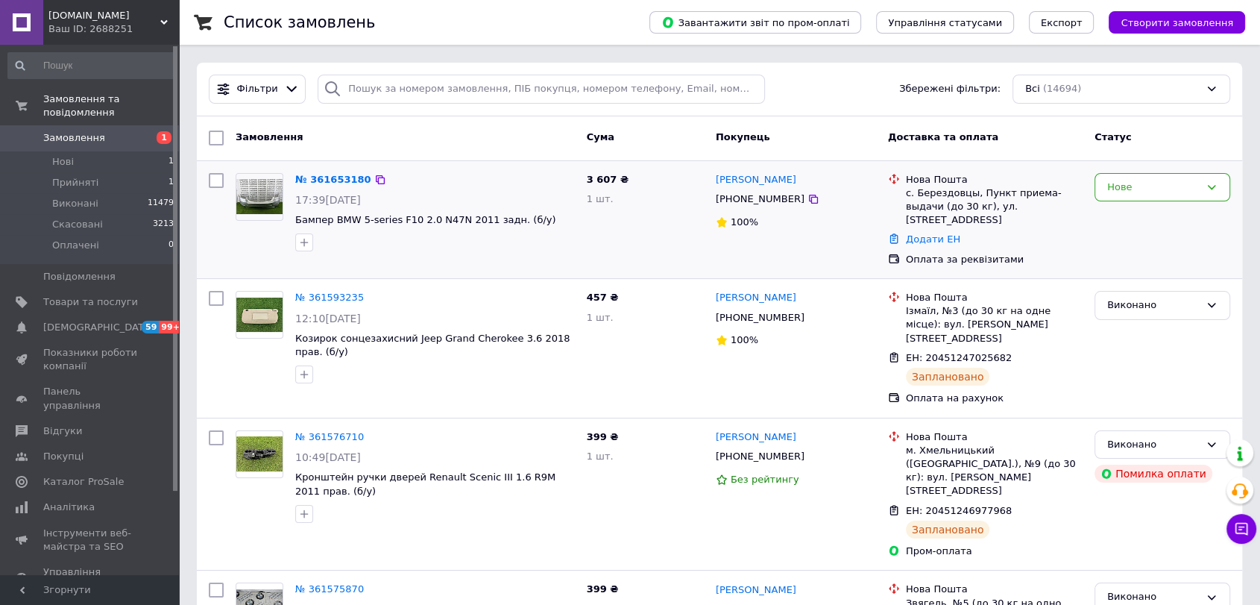
click at [1133, 198] on div "Нове" at bounding box center [1163, 187] width 136 height 29
click at [1129, 225] on li "Прийнято" at bounding box center [1162, 218] width 134 height 28
click at [329, 174] on link "№ 361653180" at bounding box center [329, 179] width 69 height 11
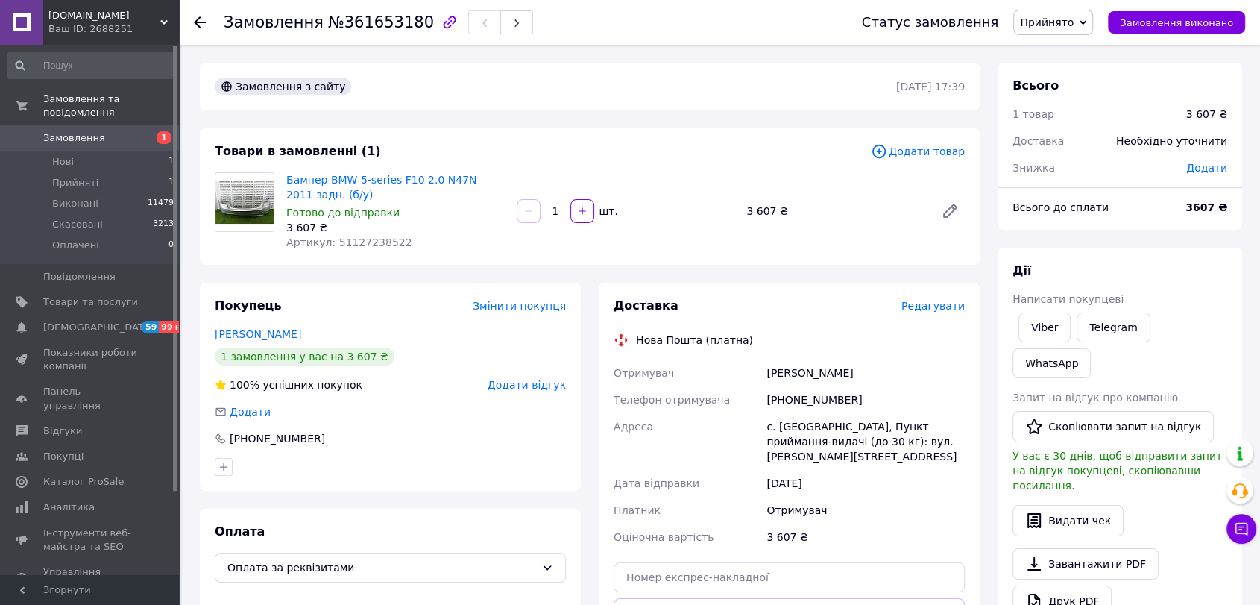
click at [802, 401] on div "[PHONE_NUMBER]" at bounding box center [866, 399] width 204 height 27
copy div "380672643257"
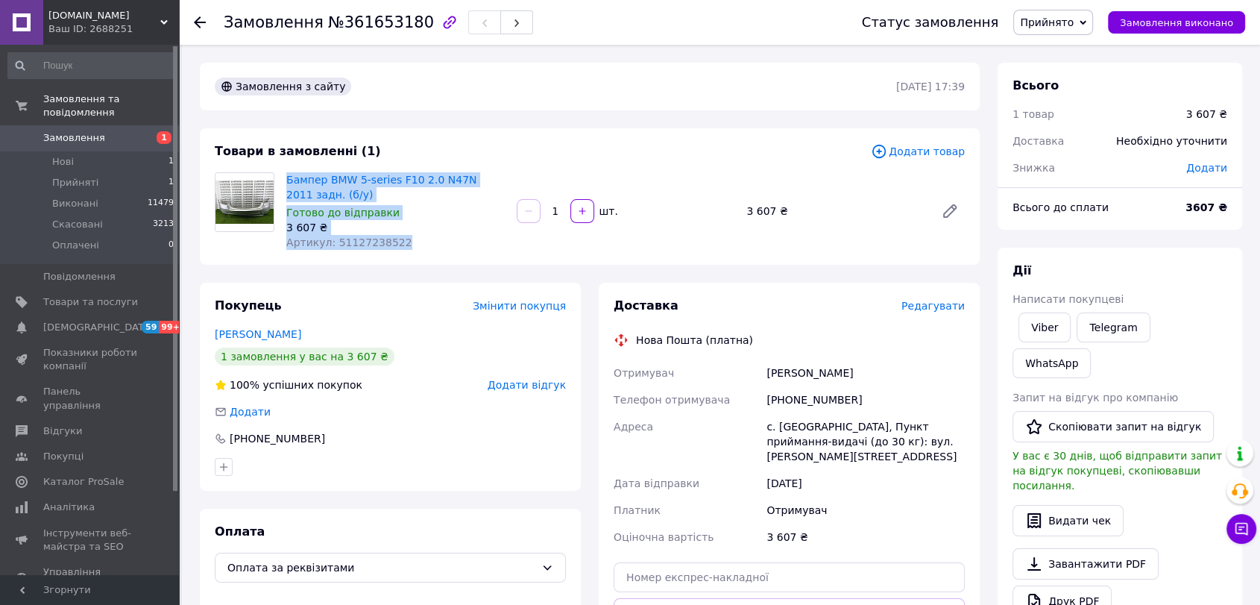
drag, startPoint x: 406, startPoint y: 249, endPoint x: 283, endPoint y: 179, distance: 142.2
click at [283, 179] on div "Бампер BMW 5-series F10 2.0 N47N 2011 задн. (б/у) Готово до відправки 3 607 ₴ А…" at bounding box center [395, 211] width 230 height 84
copy div "Бампер BMW 5-series F10 2.0 N47N 2011 задн. (б/у) Готово до відправки 3 607 ₴ А…"
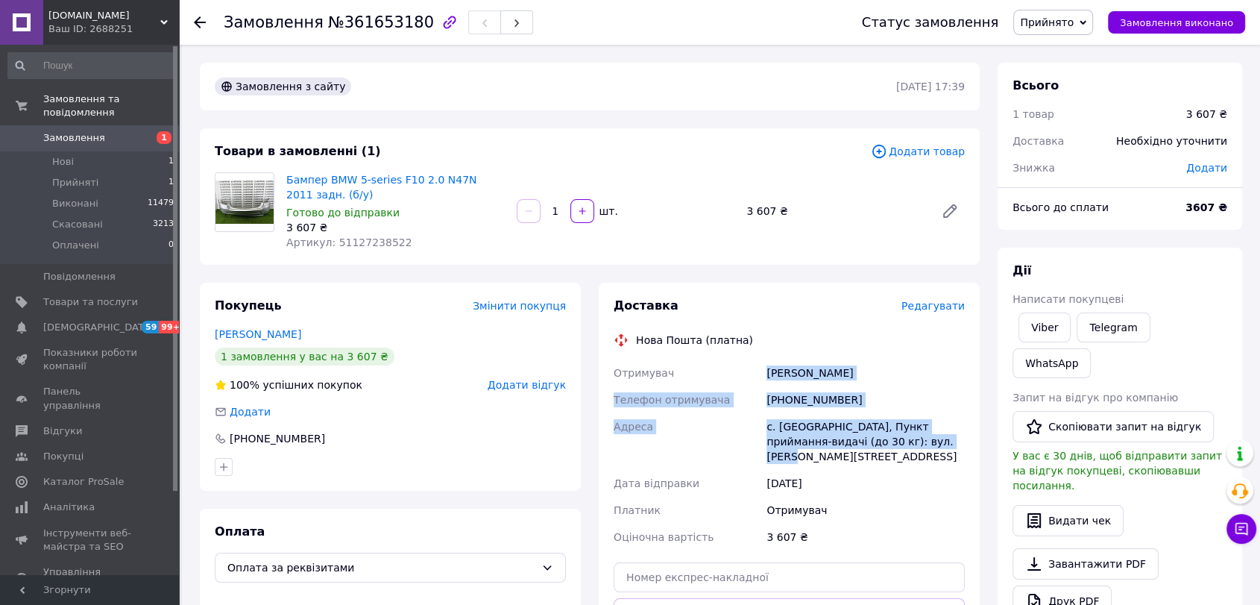
drag, startPoint x: 803, startPoint y: 430, endPoint x: 738, endPoint y: 367, distance: 90.7
click at [738, 367] on div "Отримувач Вірт Василь Телефон отримувача +380672643257 Адреса с. Берездівці, Пу…" at bounding box center [789, 454] width 357 height 191
click at [738, 367] on div "Отримувач" at bounding box center [687, 372] width 153 height 27
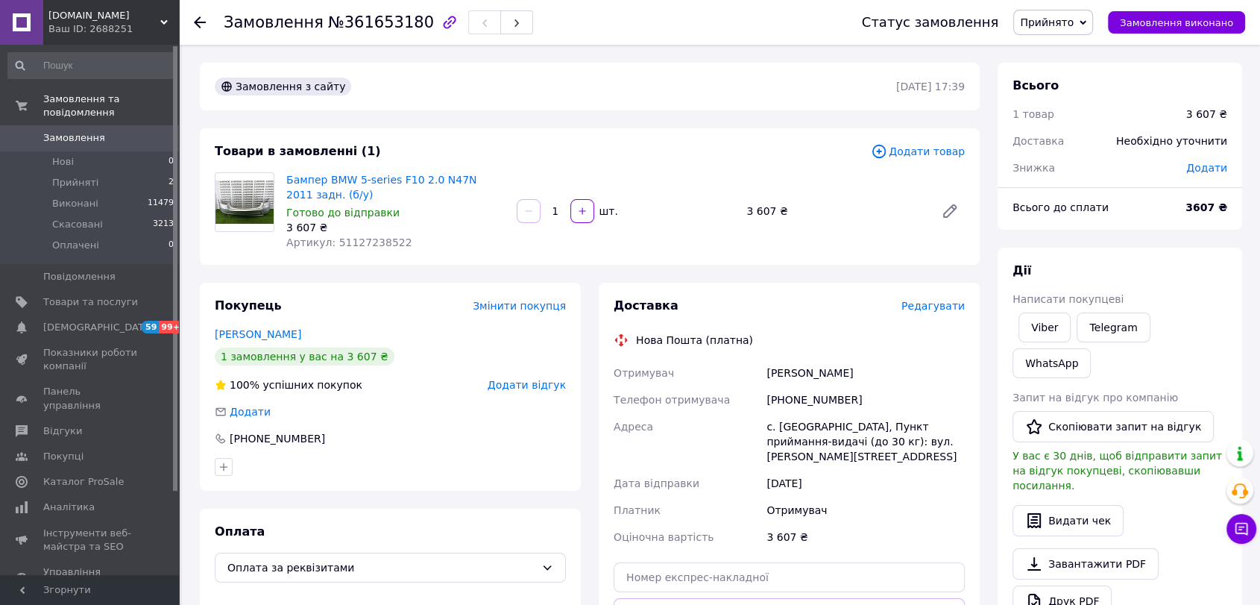
click at [89, 131] on span "Замовлення" at bounding box center [74, 137] width 62 height 13
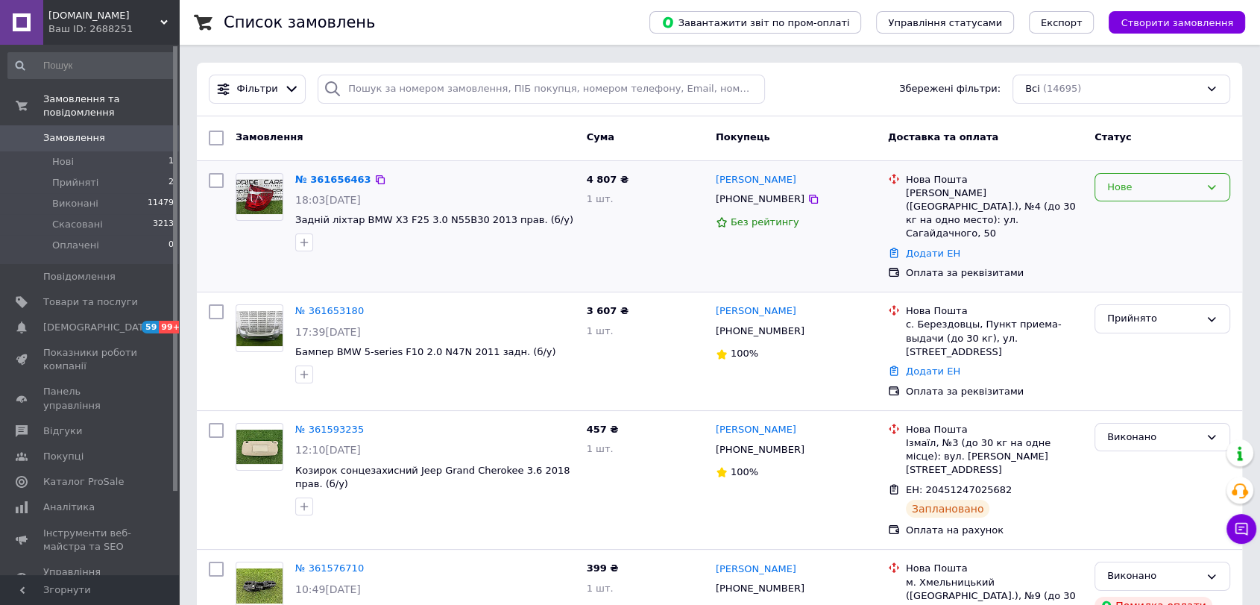
click at [1174, 186] on div "Нове" at bounding box center [1153, 188] width 92 height 16
click at [1165, 227] on li "Прийнято" at bounding box center [1162, 218] width 134 height 28
click at [808, 203] on icon at bounding box center [814, 199] width 12 height 12
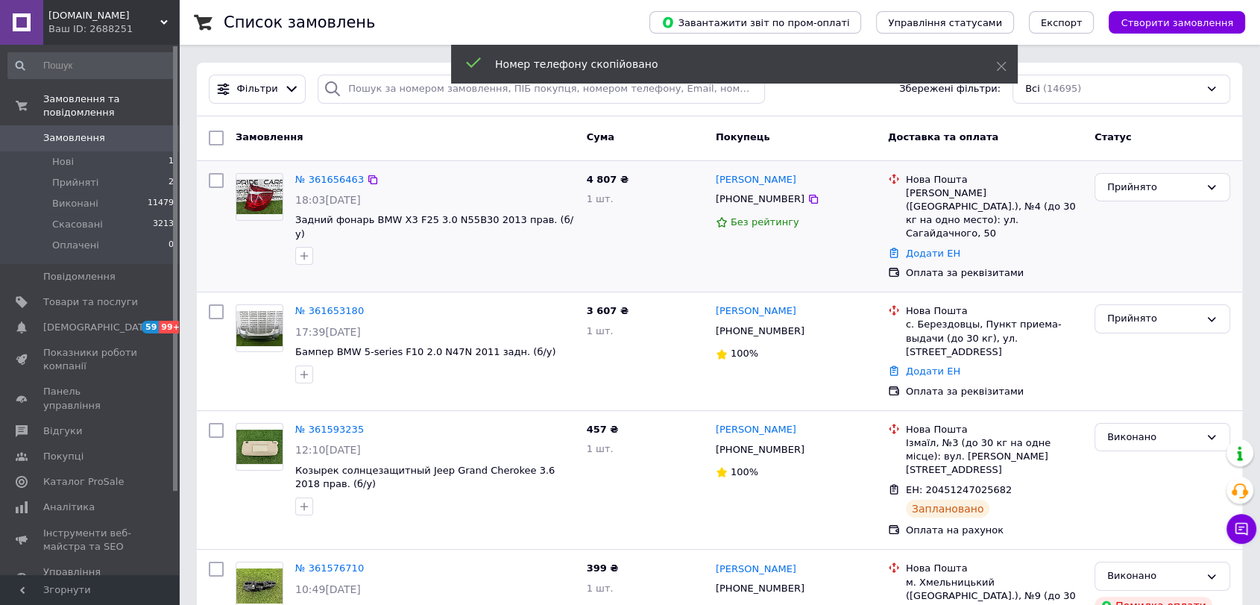
click at [316, 186] on div "№ 361656463" at bounding box center [330, 179] width 72 height 17
click at [318, 180] on link "№ 361656463" at bounding box center [329, 179] width 69 height 11
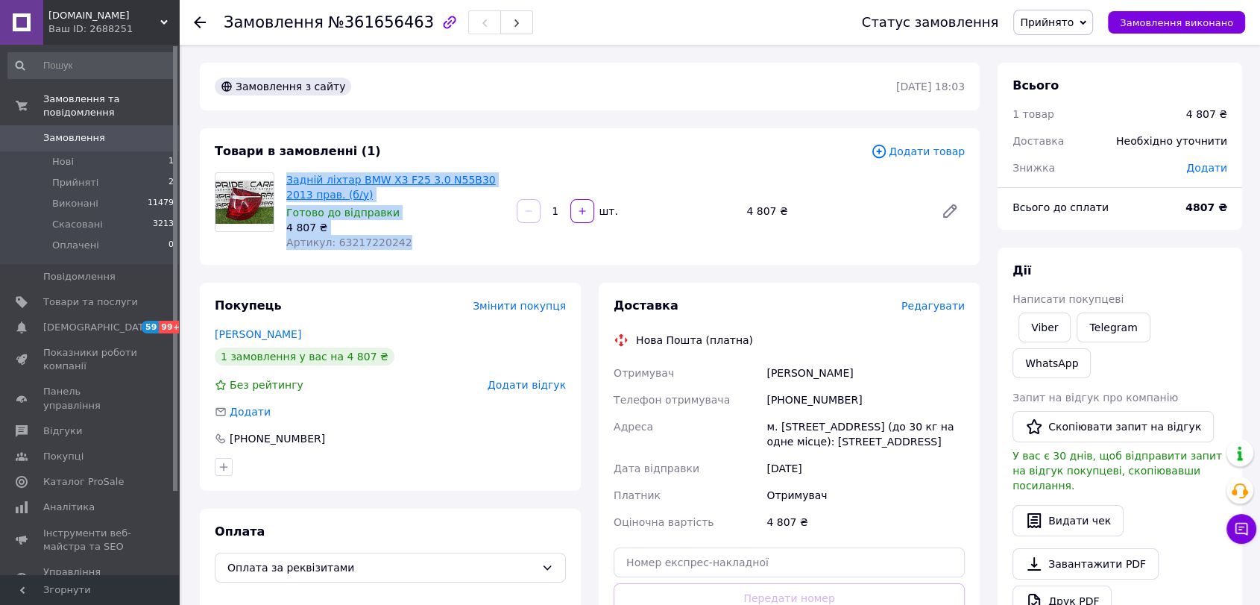
drag, startPoint x: 412, startPoint y: 246, endPoint x: 288, endPoint y: 177, distance: 142.5
click at [288, 177] on div "Задній ліхтар BMW X3 F25 3.0 N55B30 2013 прав. (б/у) Готово до відправки 4 807 …" at bounding box center [395, 211] width 230 height 84
copy div "Задній ліхтар BMW X3 F25 3.0 N55B30 2013 прав. (б/у) Готово до відправки 4 807 …"
click at [123, 151] on li "Нові 1" at bounding box center [91, 161] width 183 height 21
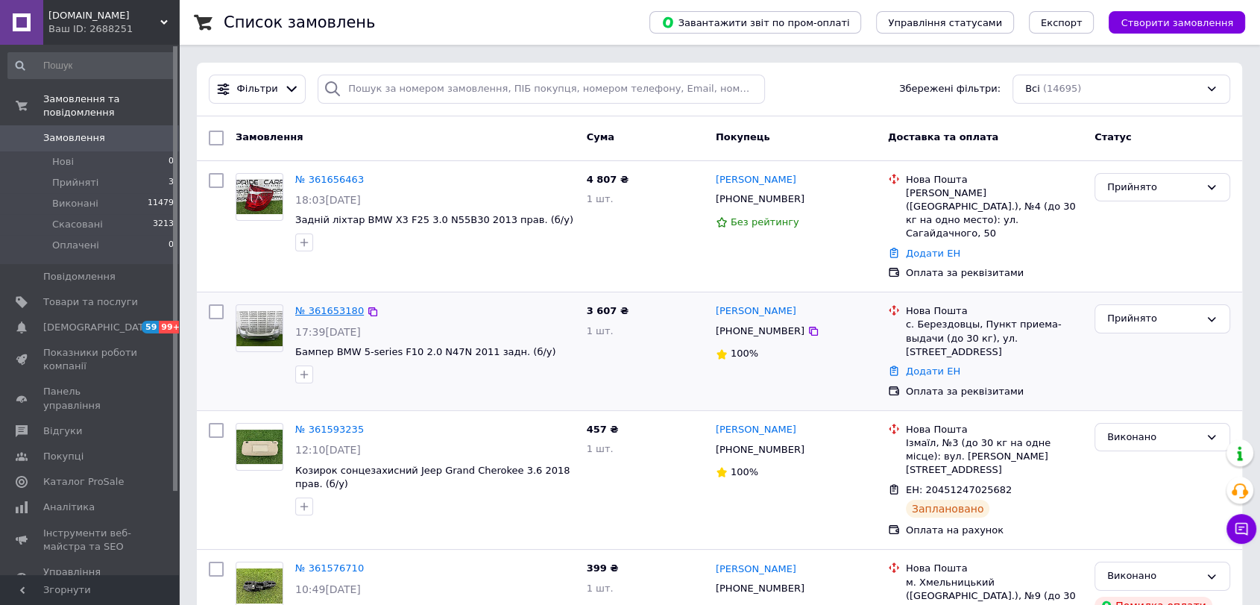
click at [335, 305] on link "№ 361653180" at bounding box center [329, 310] width 69 height 11
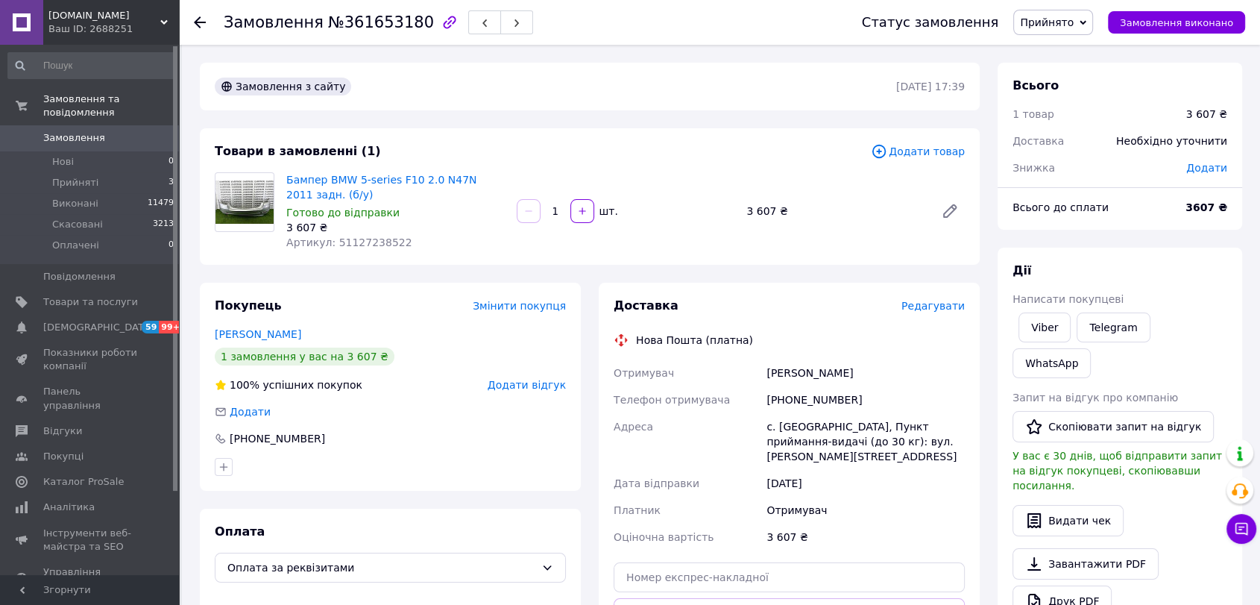
click at [376, 236] on span "Артикул: 51127238522" at bounding box center [349, 242] width 126 height 12
copy span "51127238522"
copy span "№361653180"
drag, startPoint x: 319, startPoint y: 20, endPoint x: 406, endPoint y: 19, distance: 86.5
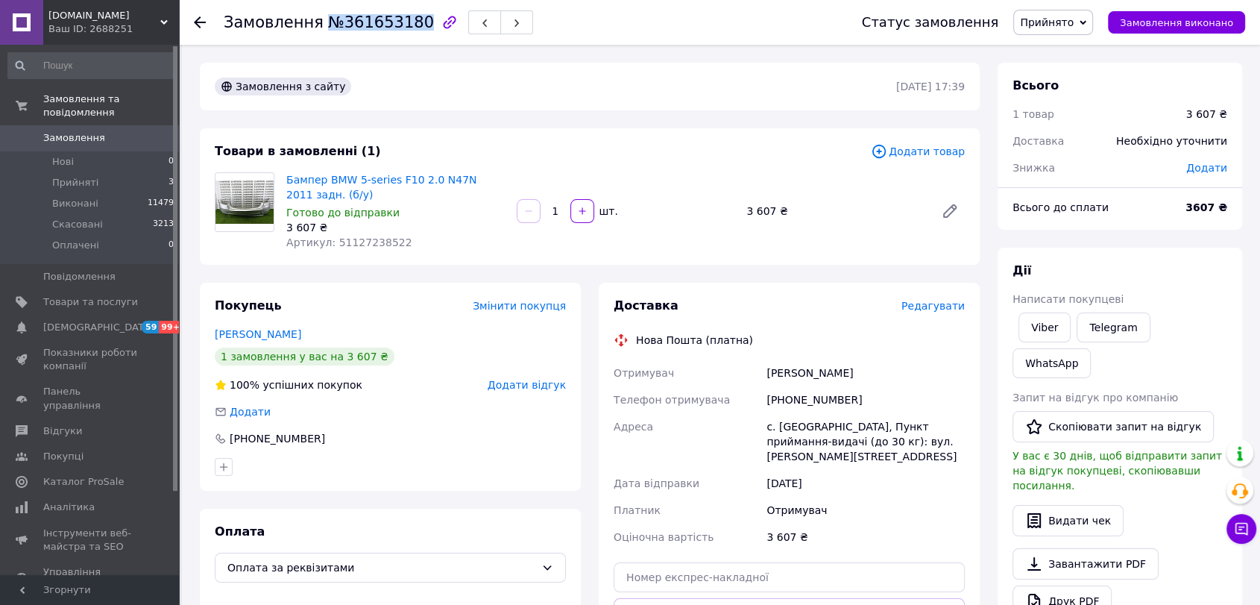
click at [406, 19] on span "№361653180" at bounding box center [381, 22] width 106 height 18
click at [1186, 27] on span "Замовлення виконано" at bounding box center [1176, 22] width 113 height 11
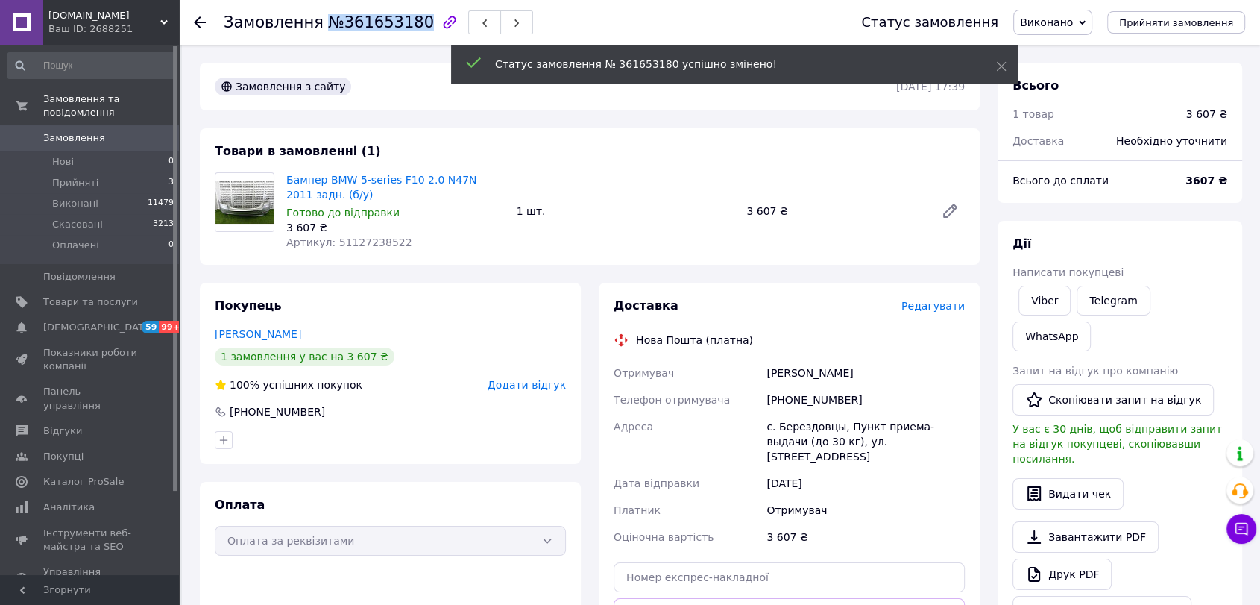
click at [66, 131] on span "Замовлення" at bounding box center [74, 137] width 62 height 13
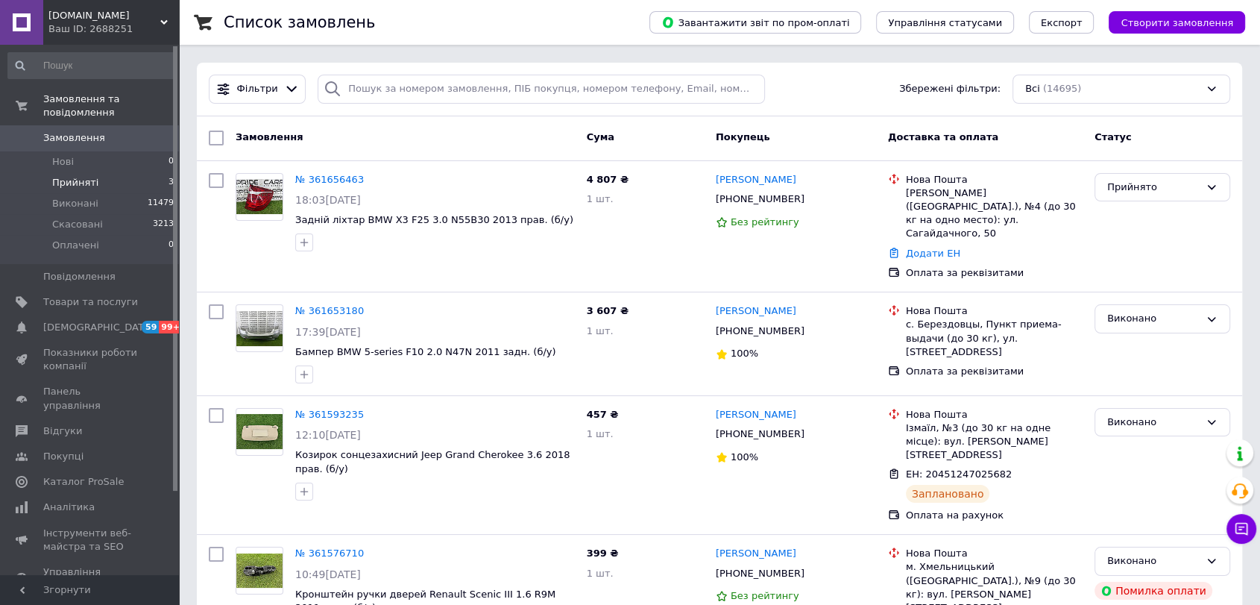
click at [118, 172] on li "Прийняті 3" at bounding box center [91, 182] width 183 height 21
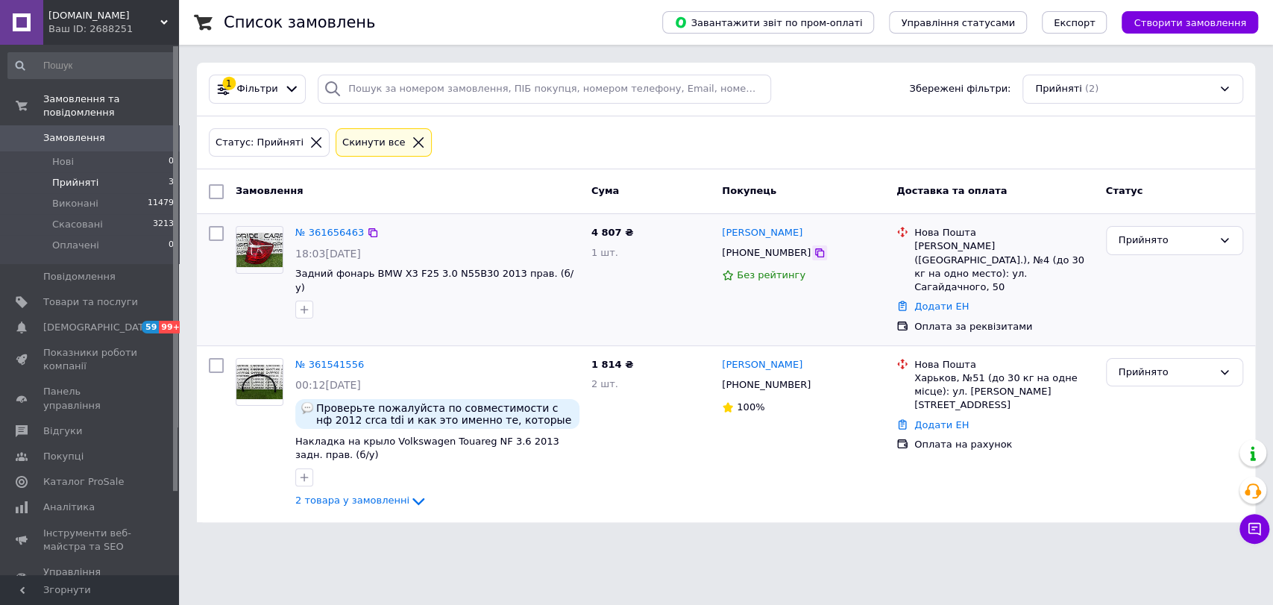
click at [813, 256] on icon at bounding box center [819, 253] width 12 height 12
click at [104, 418] on link "Відгуки" at bounding box center [91, 430] width 183 height 25
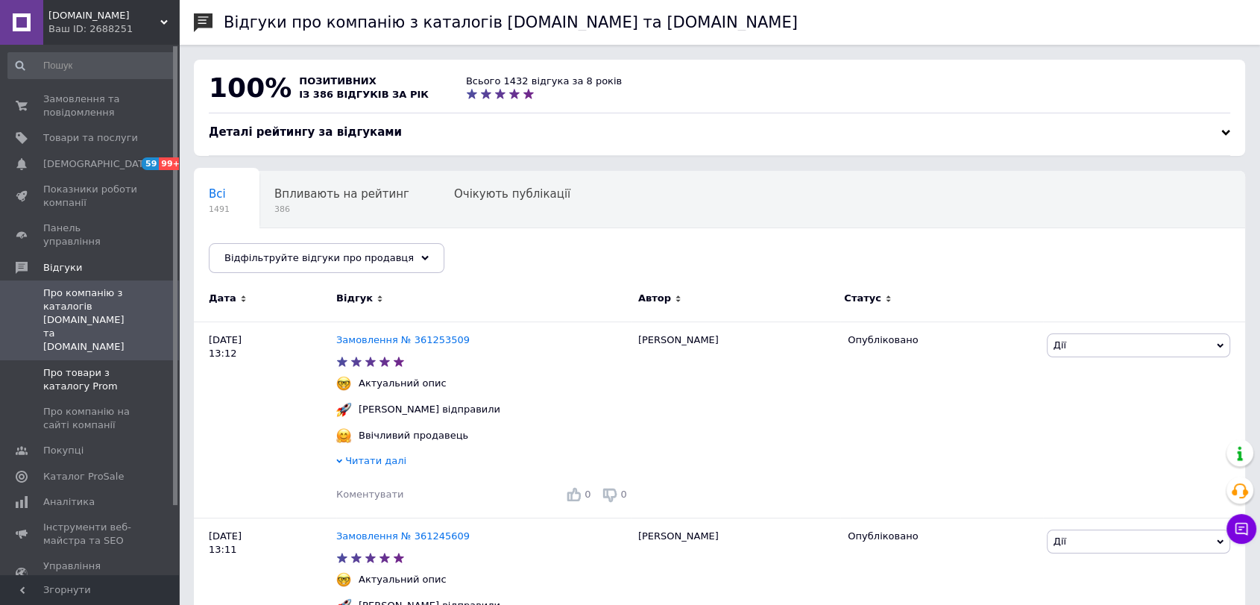
click at [119, 366] on span "Про товари з каталогу Prom" at bounding box center [90, 379] width 95 height 27
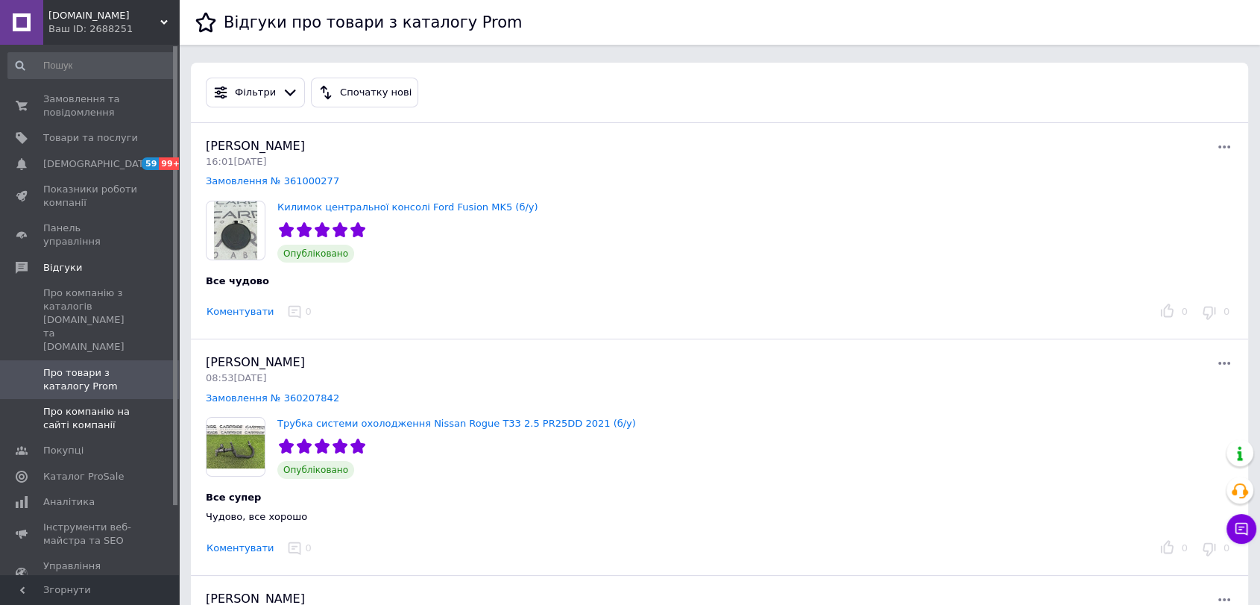
click at [128, 405] on span "Про компанію на сайті компанії" at bounding box center [90, 418] width 95 height 27
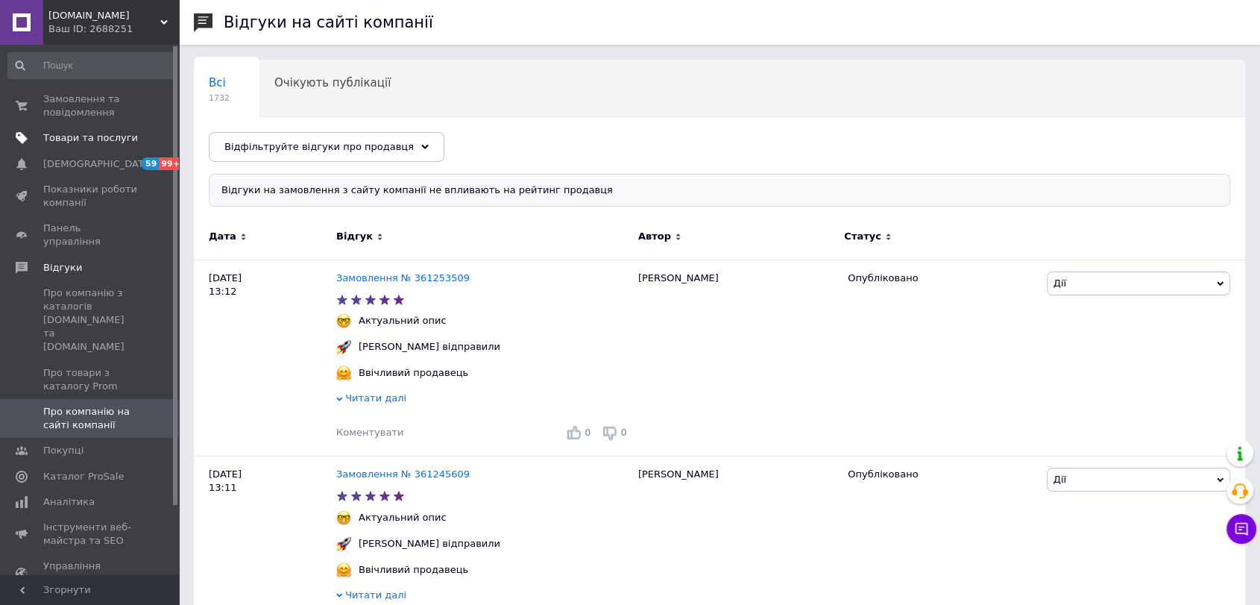
click at [87, 128] on link "Товари та послуги" at bounding box center [91, 137] width 183 height 25
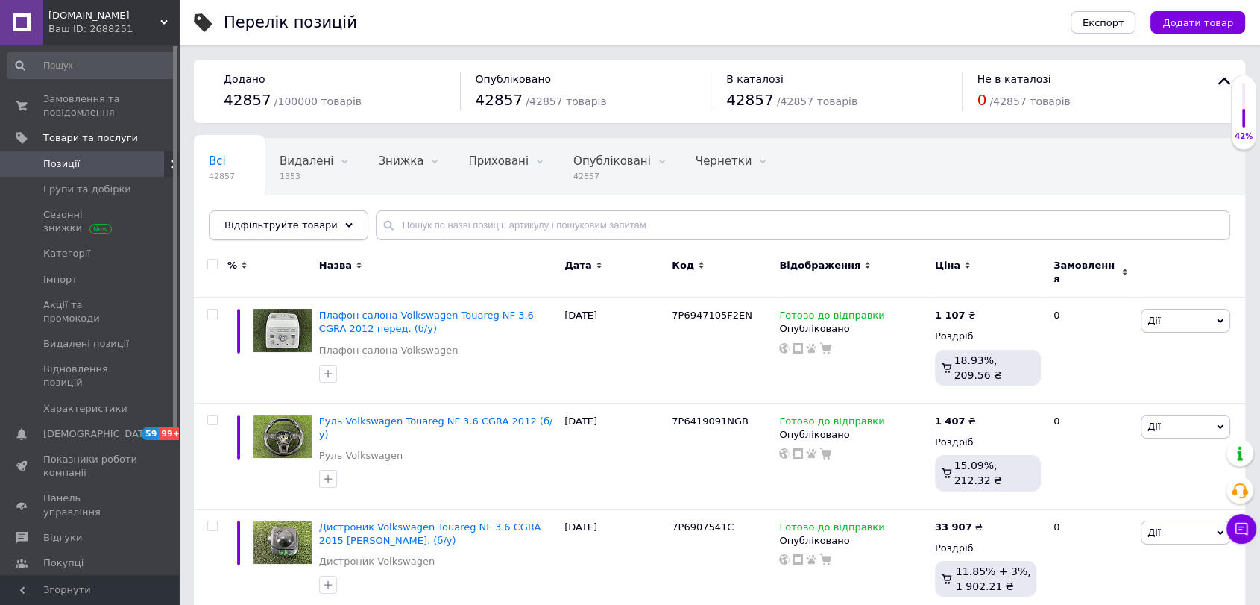
click at [331, 230] on div "Відфільтруйте товари" at bounding box center [289, 225] width 160 height 30
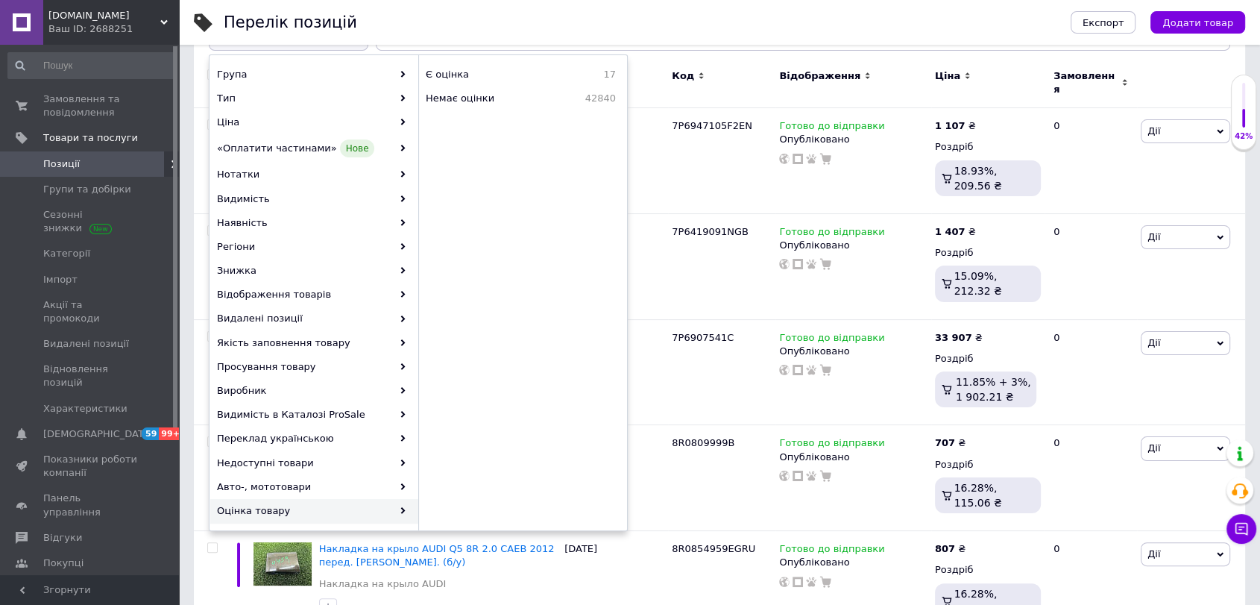
scroll to position [166, 0]
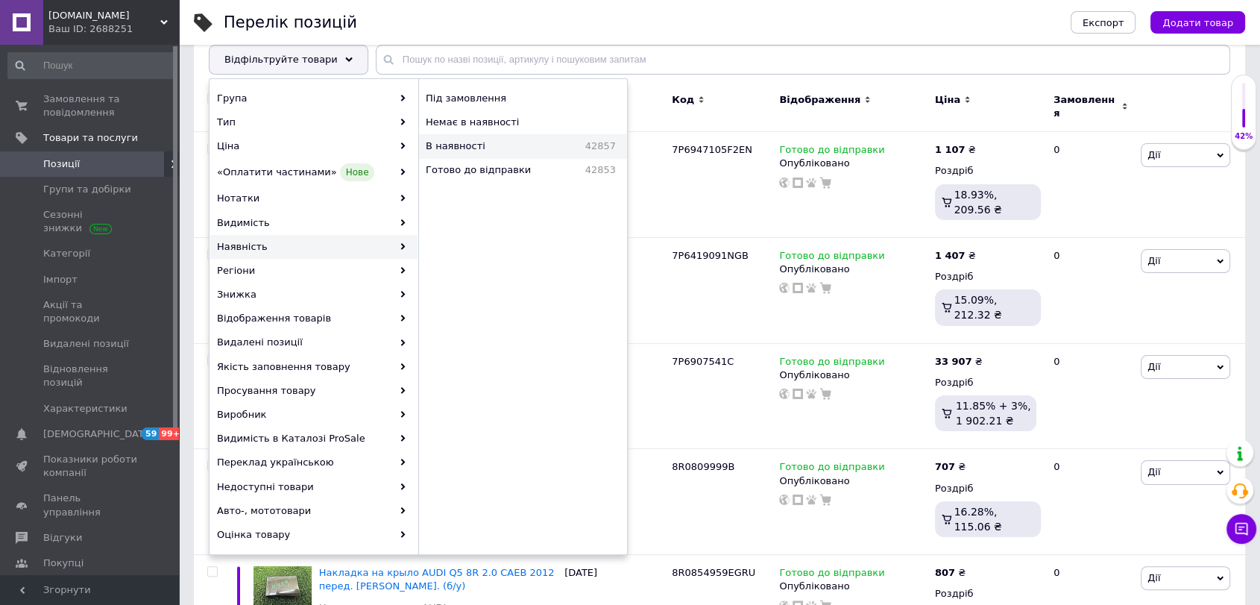
click at [544, 139] on span "42857" at bounding box center [578, 145] width 75 height 13
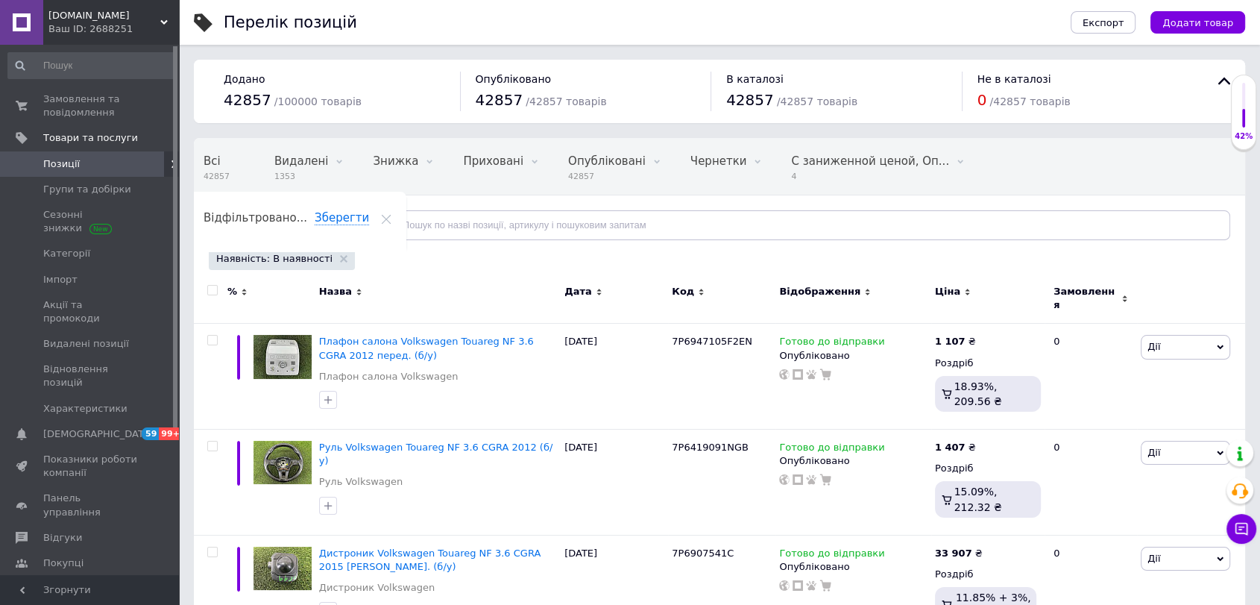
click at [319, 258] on div "Наявність: В наявності" at bounding box center [282, 259] width 146 height 22
click at [340, 258] on use at bounding box center [343, 258] width 7 height 7
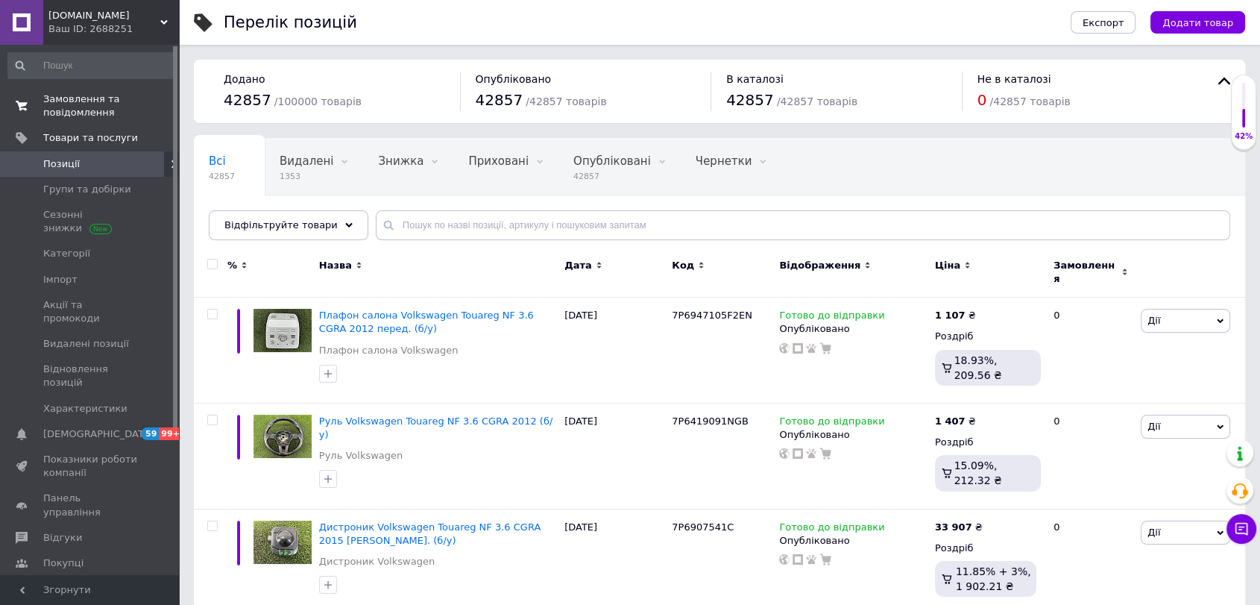
click at [95, 107] on span "Замовлення та повідомлення" at bounding box center [90, 105] width 95 height 27
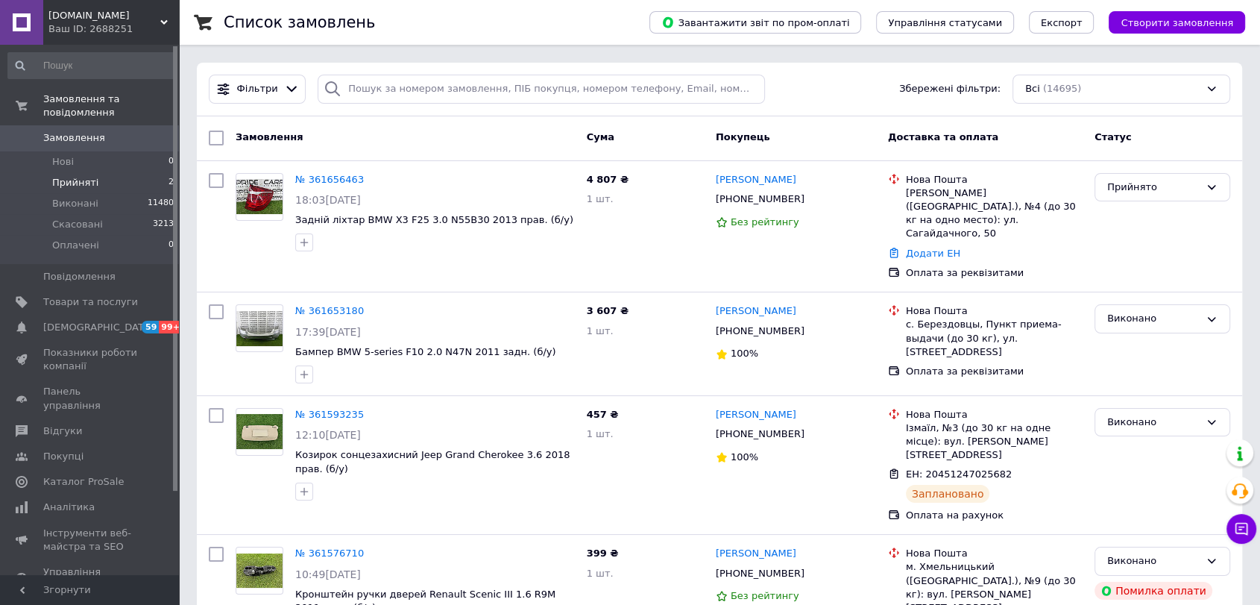
click at [105, 172] on li "Прийняті 2" at bounding box center [91, 182] width 183 height 21
